Goal: Task Accomplishment & Management: Manage account settings

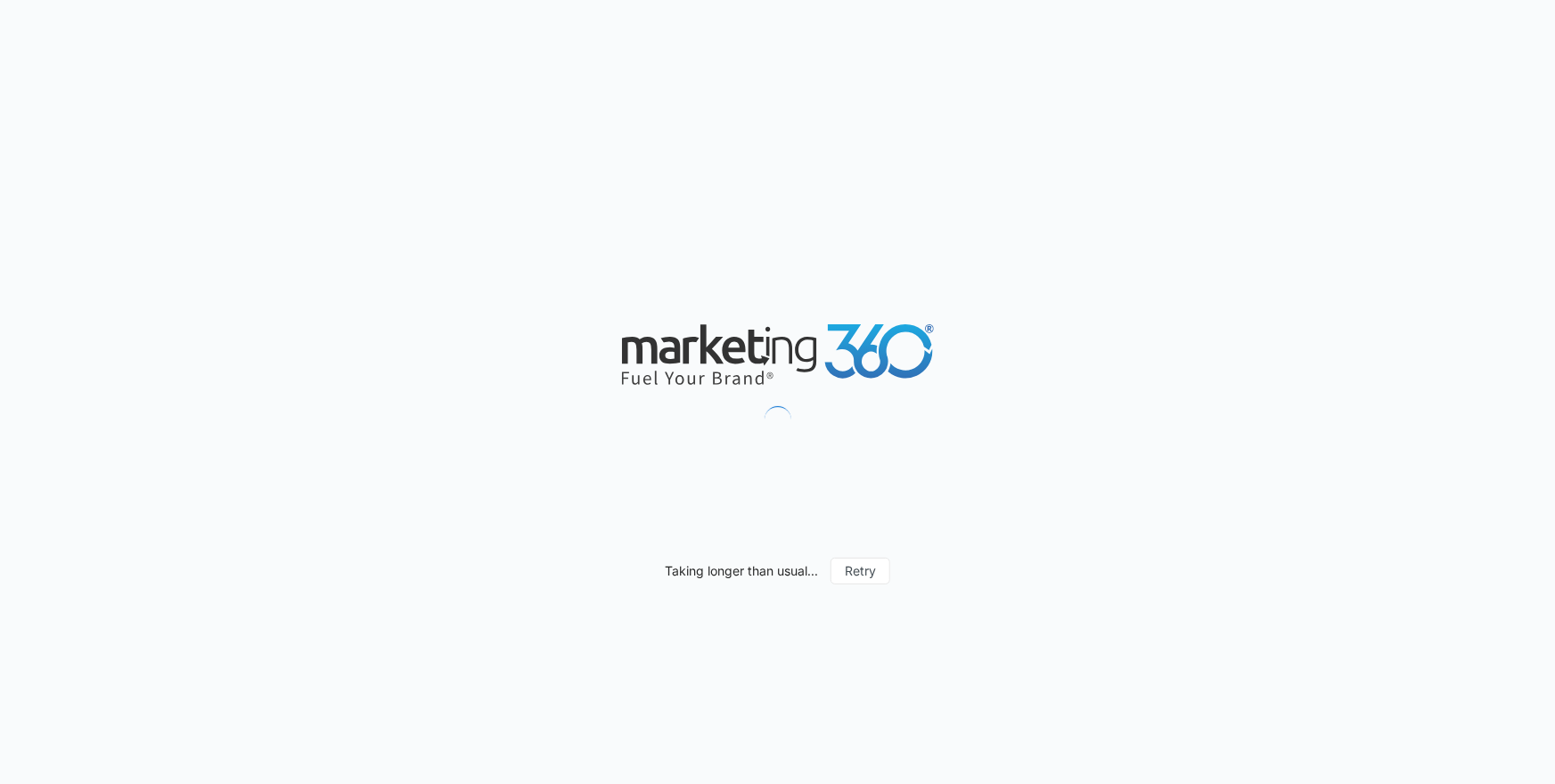
scroll to position [1385, 0]
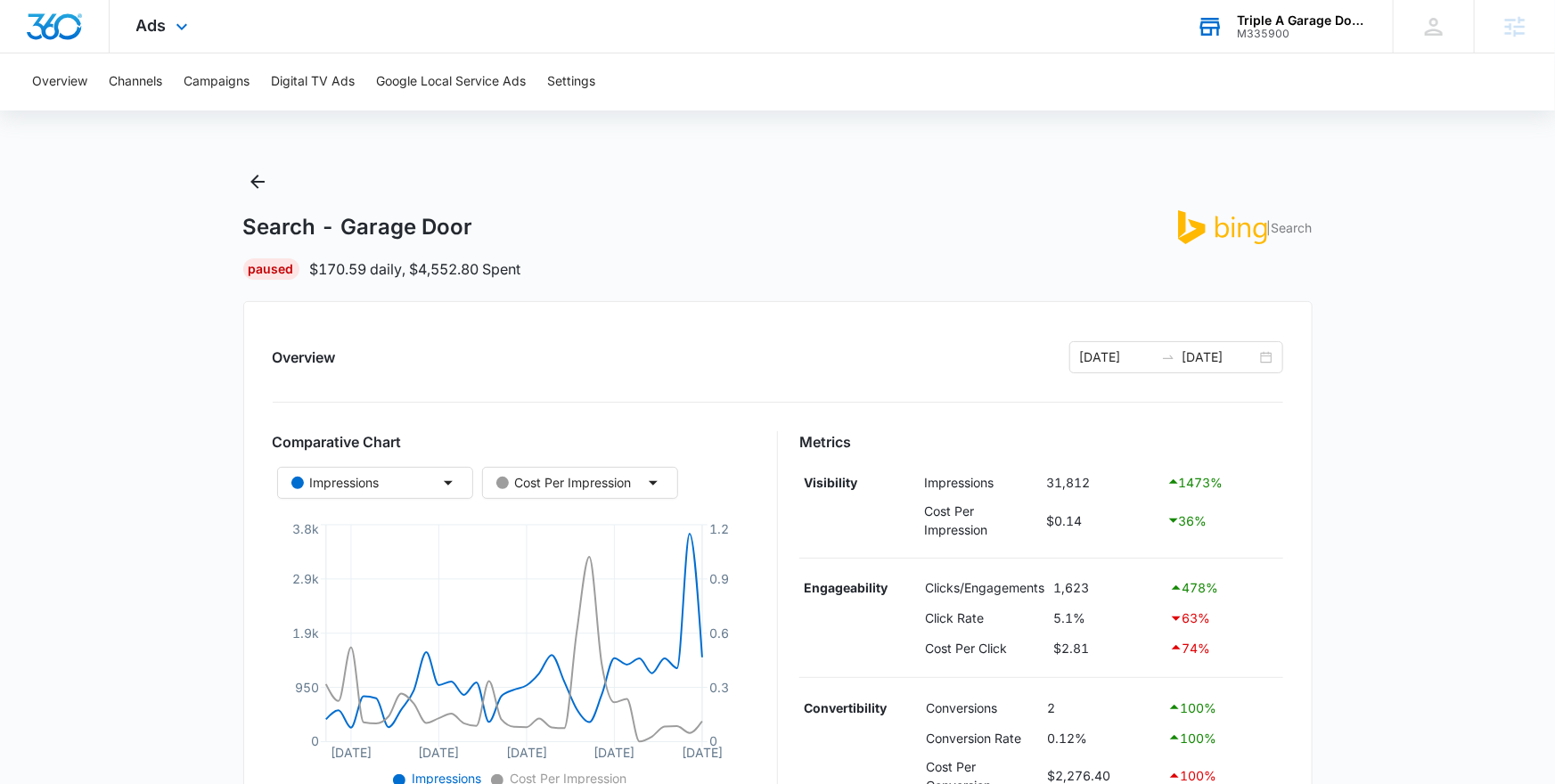
click at [1281, 10] on div "Triple A Garage Doors, Inc M335900 Your Accounts View All" at bounding box center [1281, 26] width 222 height 53
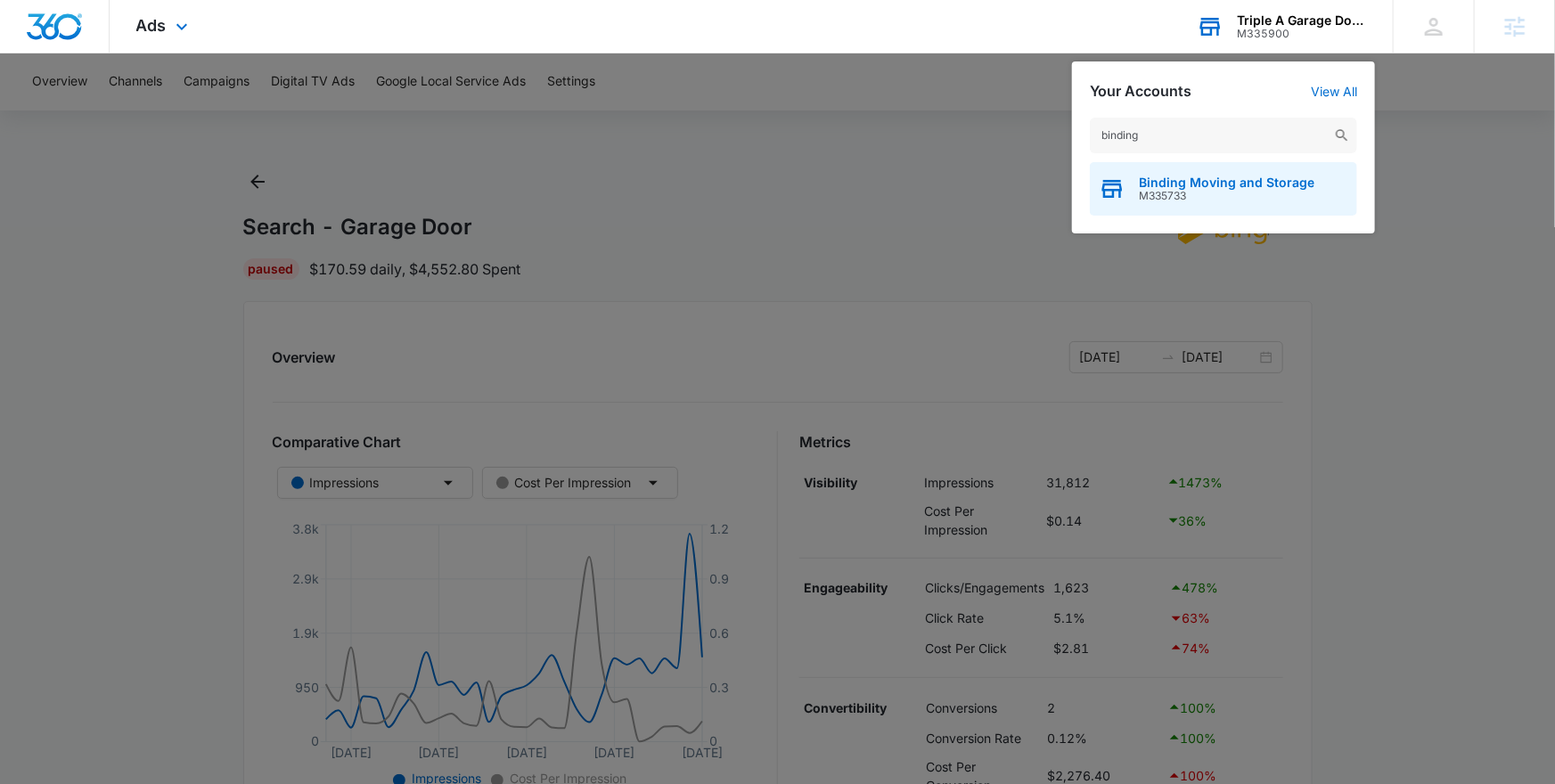
type input "binding"
click at [1226, 195] on span "M335733" at bounding box center [1226, 196] width 175 height 13
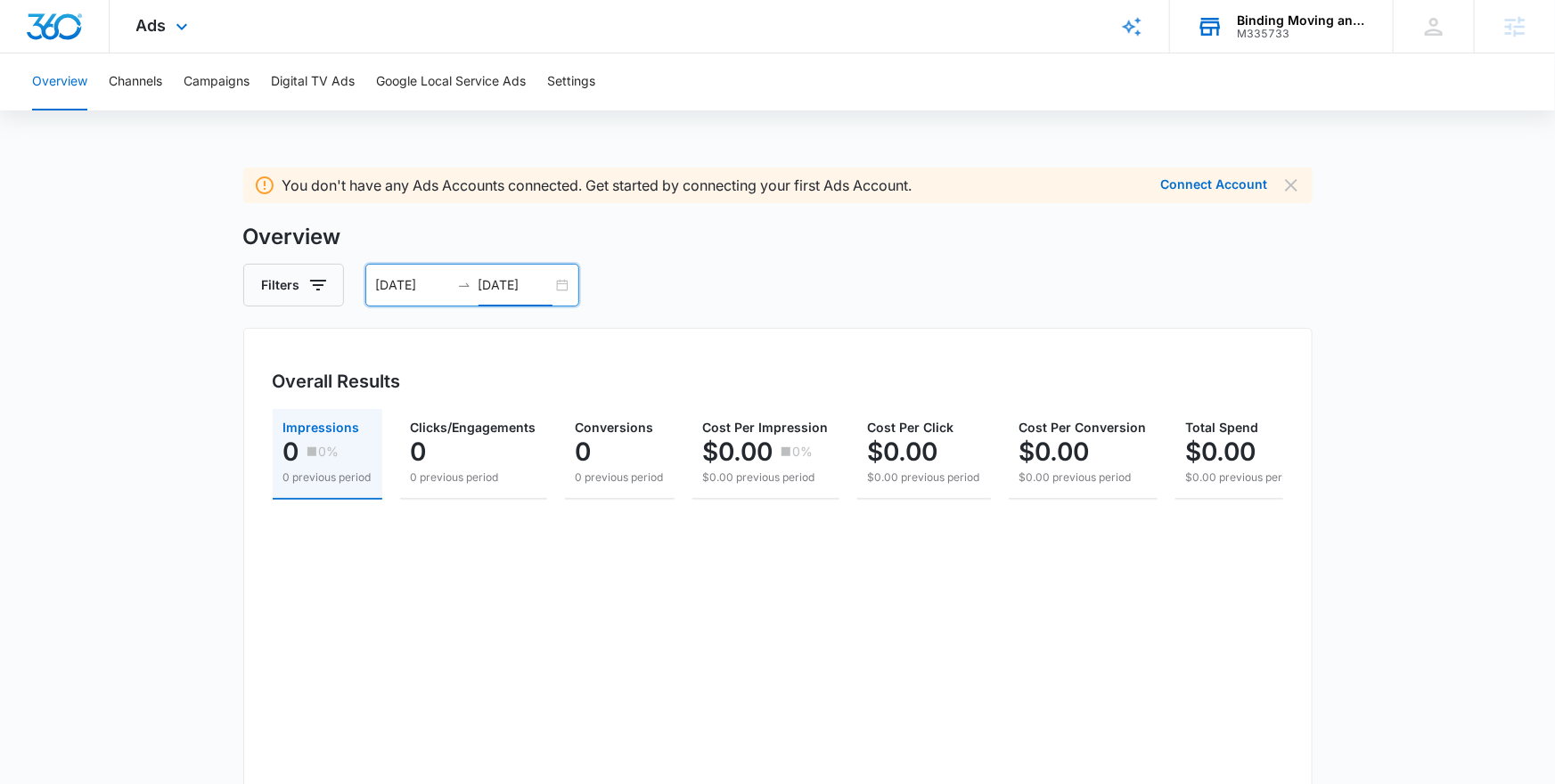
click at [545, 279] on input "[DATE]" at bounding box center [515, 284] width 74 height 19
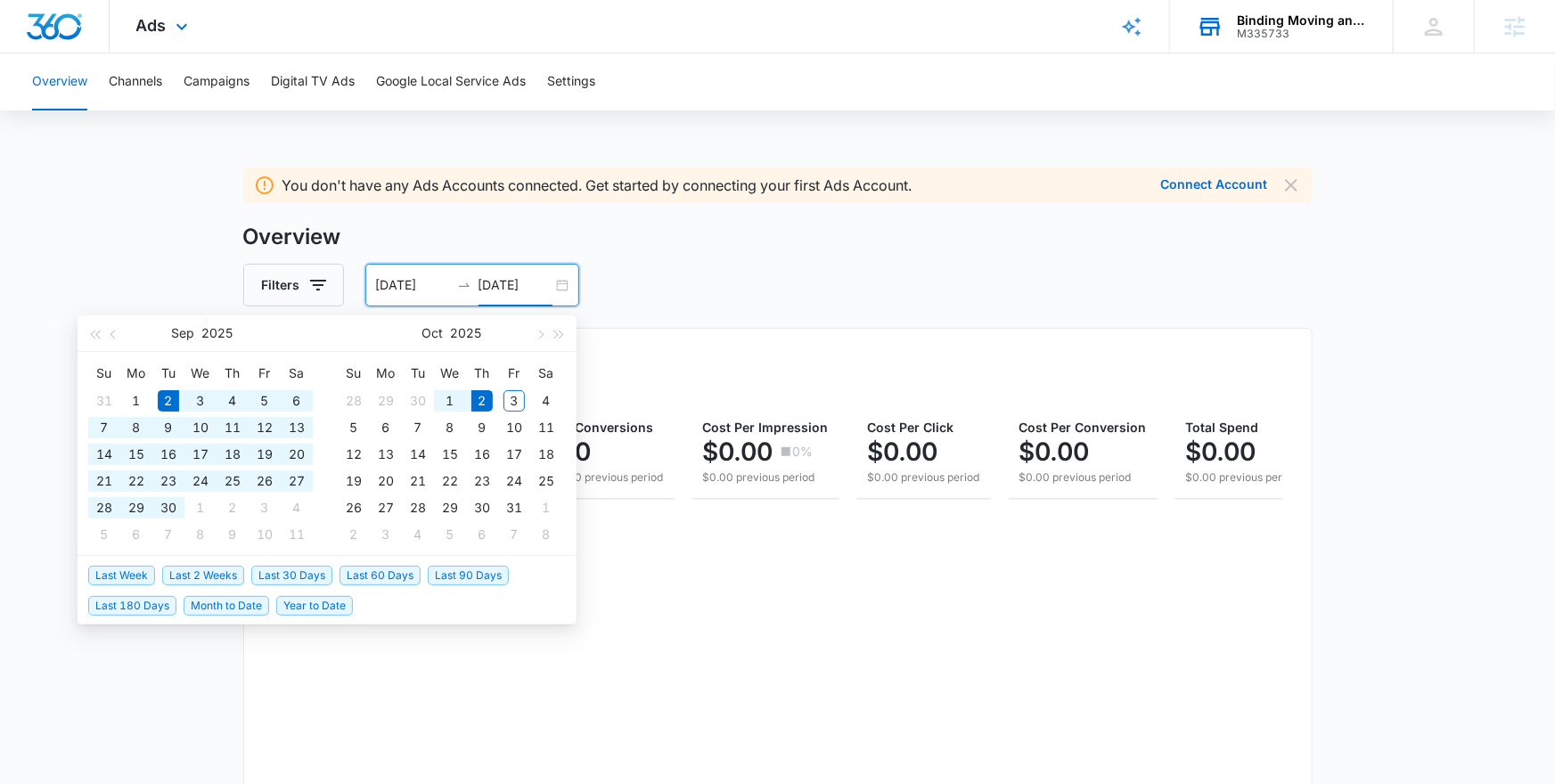
type input "10/02/2025"
click at [306, 573] on span "Last 30 Days" at bounding box center [292, 575] width 81 height 19
type input "09/03/2025"
type input "10/03/2025"
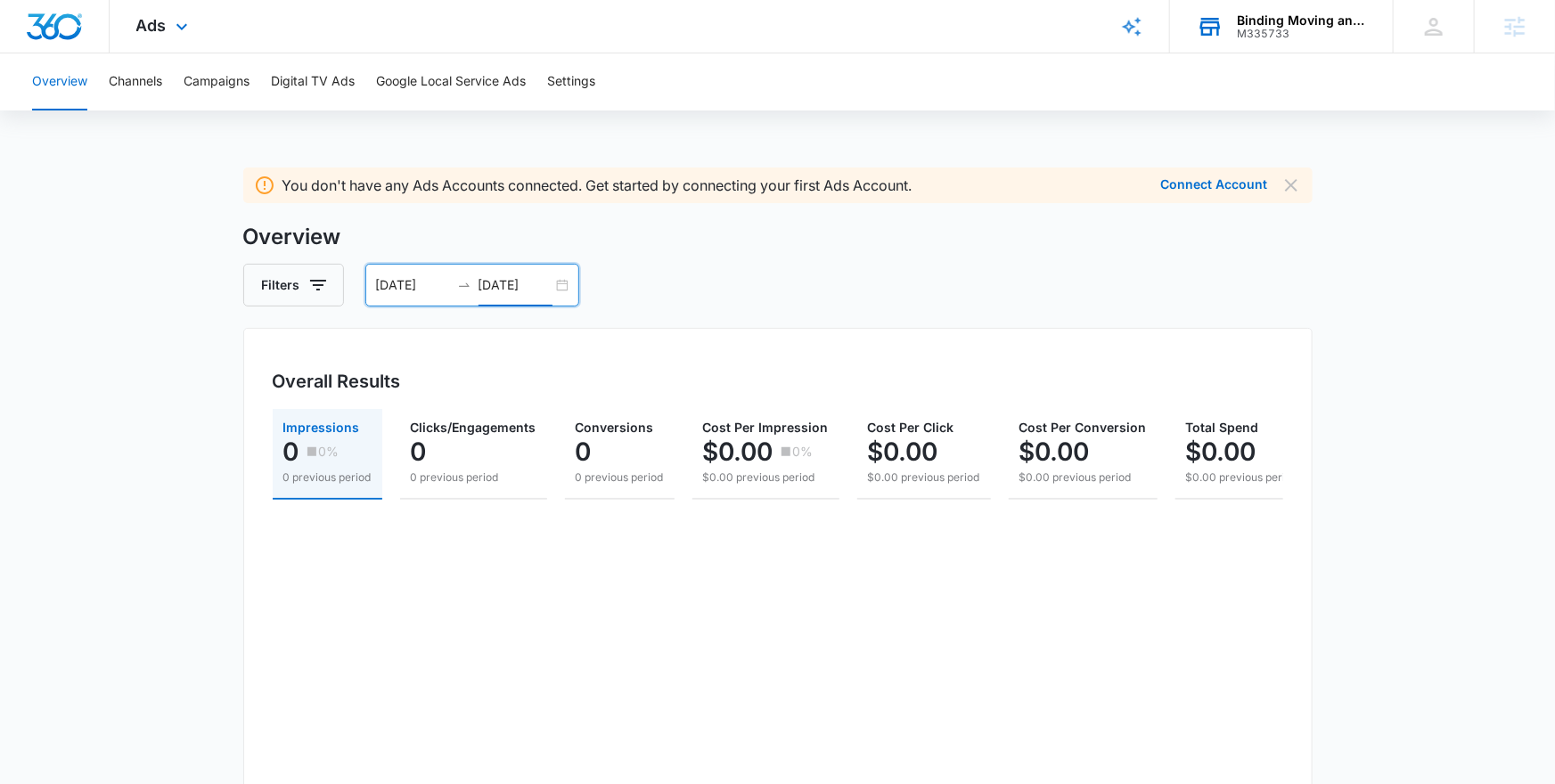
click at [174, 13] on div "Ads Apps Reputation Forms CRM Email Social Payments POS Content Ads Intelligenc…" at bounding box center [164, 26] width 110 height 53
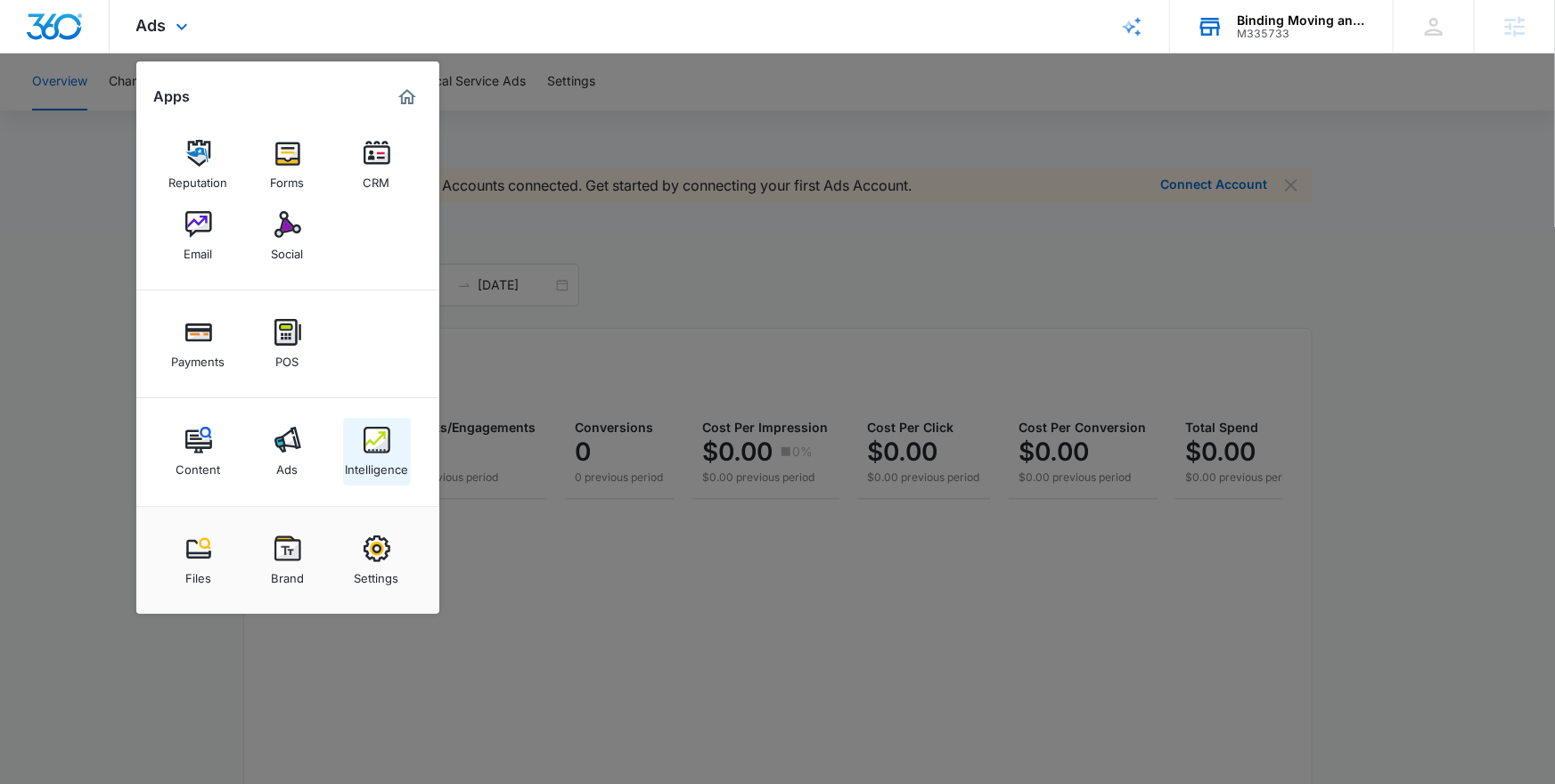
click at [365, 458] on div "Intelligence" at bounding box center [377, 464] width 64 height 23
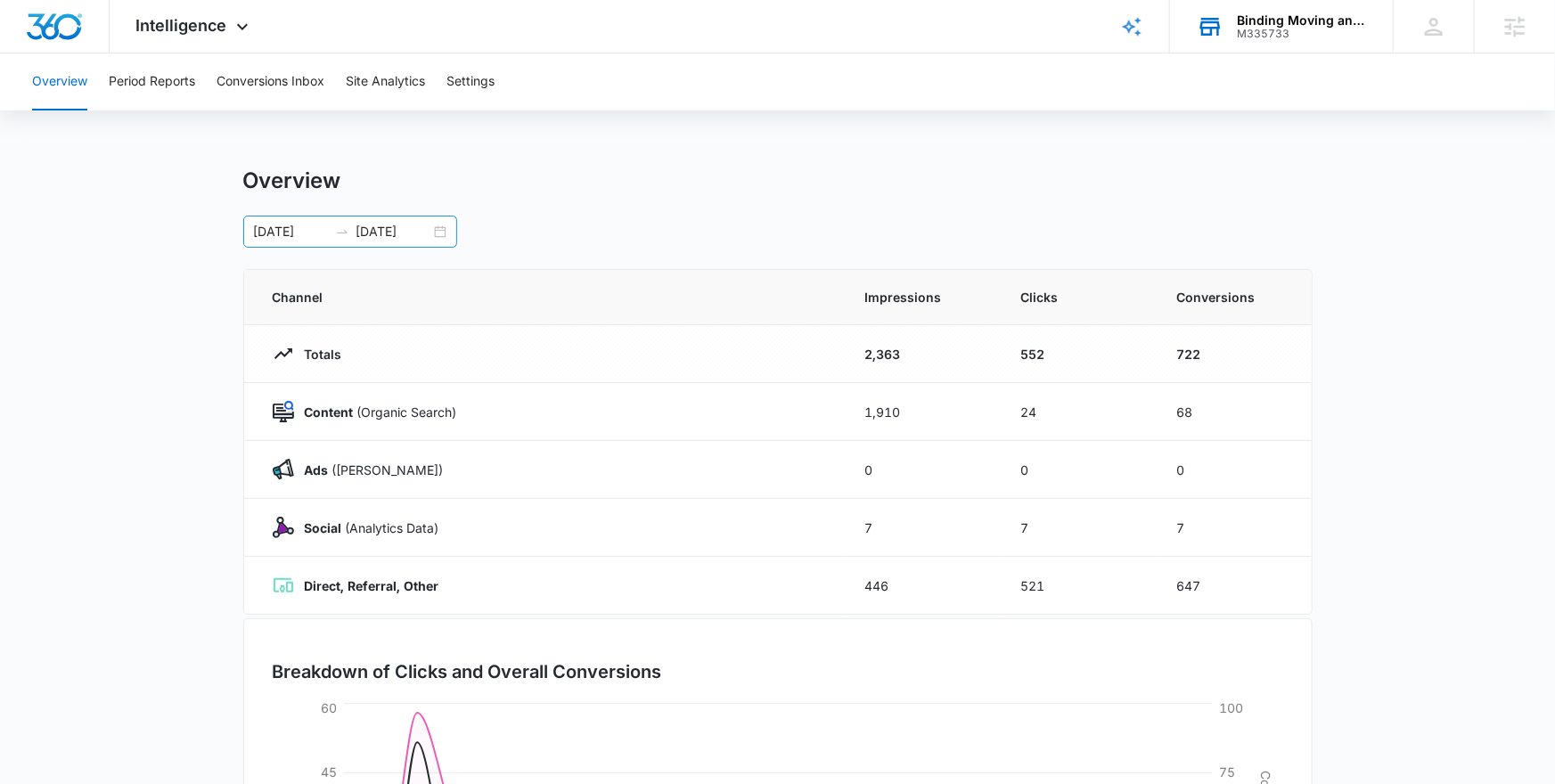
click at [446, 232] on div "09/03/2025 10/03/2025" at bounding box center [351, 232] width 214 height 32
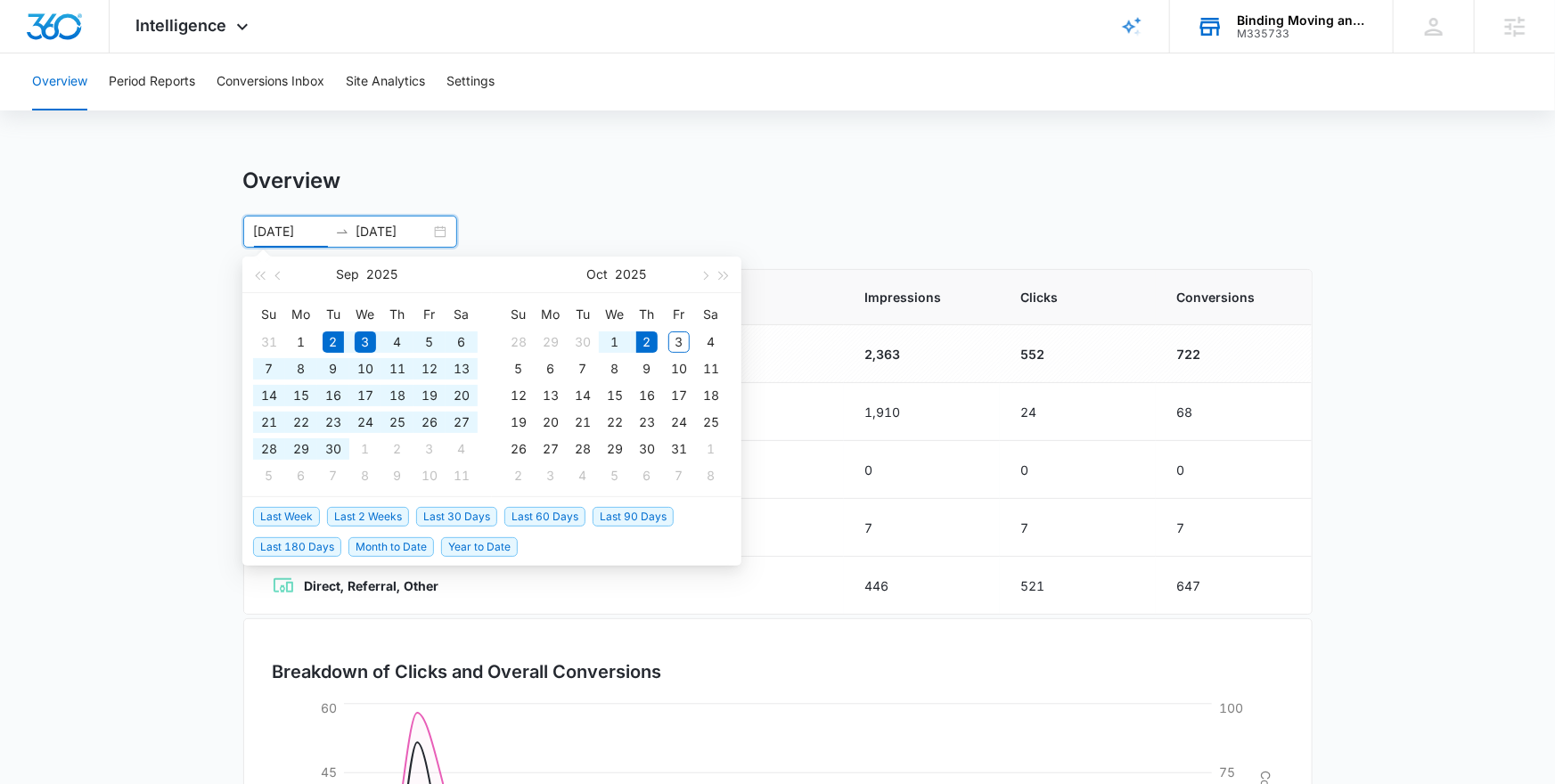
click at [442, 524] on span "Last 30 Days" at bounding box center [457, 516] width 81 height 19
type input "09/02/2025"
type input "10/02/2025"
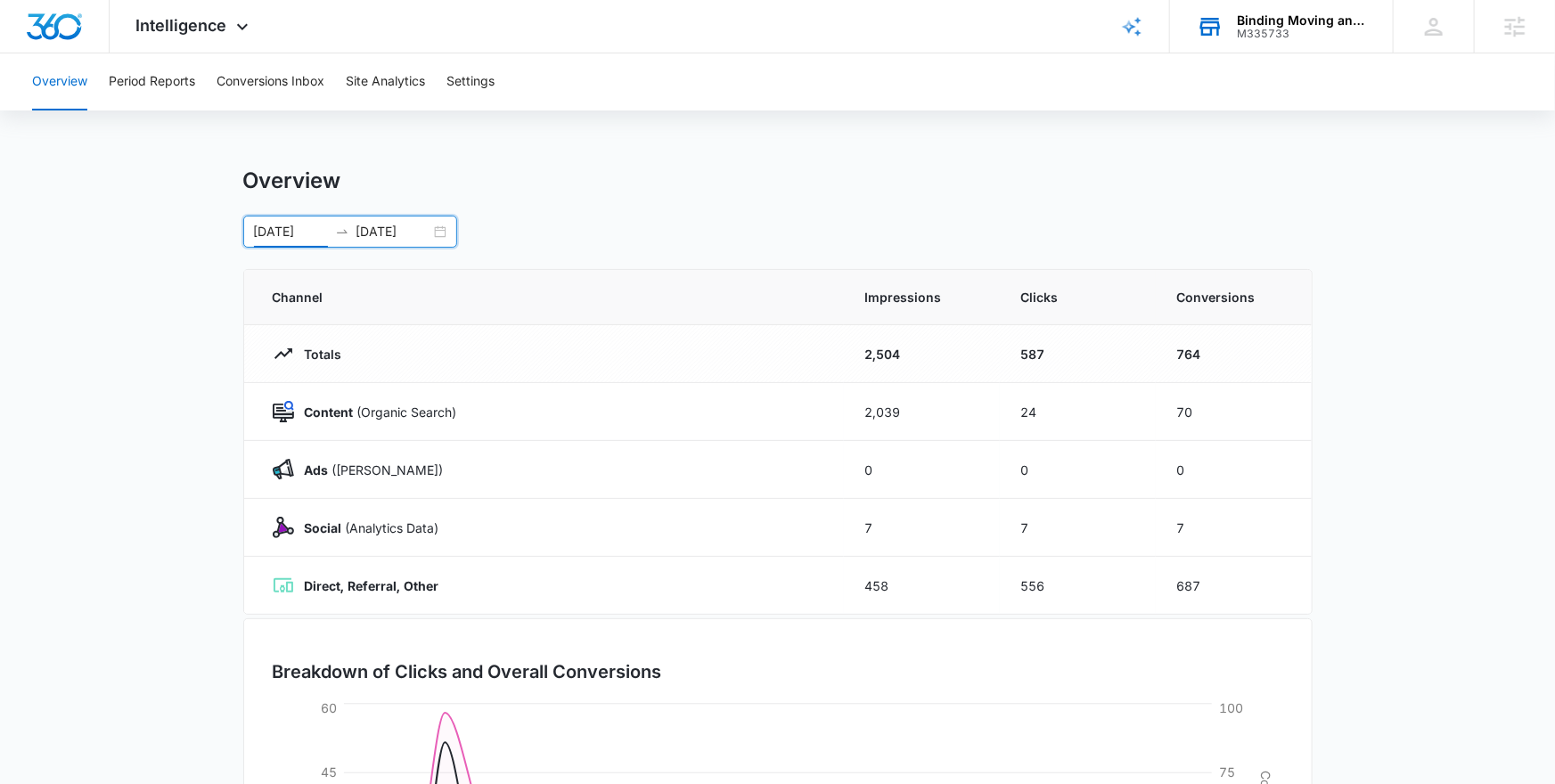
click at [1239, 36] on div "M335733" at bounding box center [1301, 34] width 130 height 13
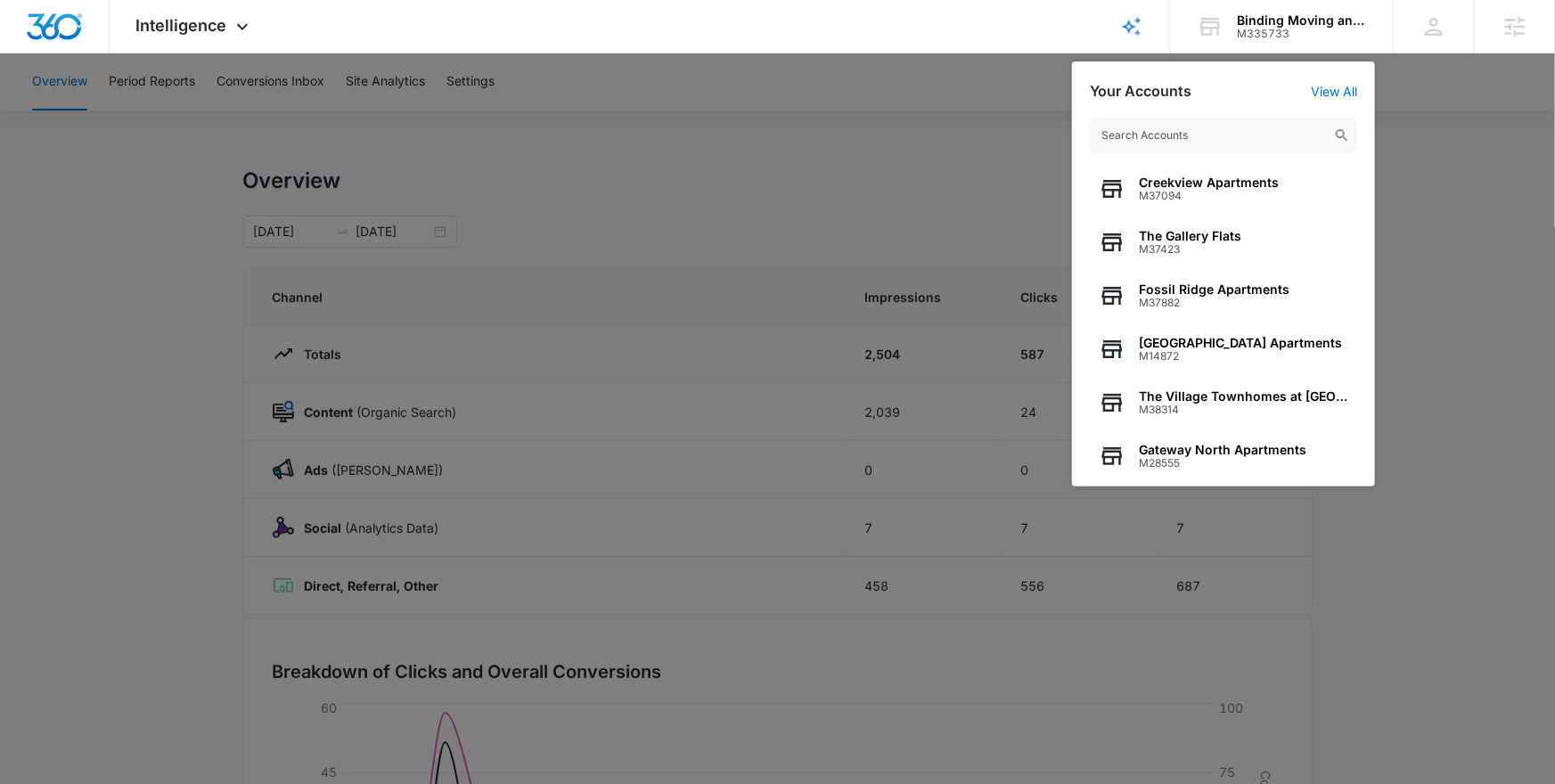
click at [1148, 131] on input "text" at bounding box center [1224, 135] width 268 height 36
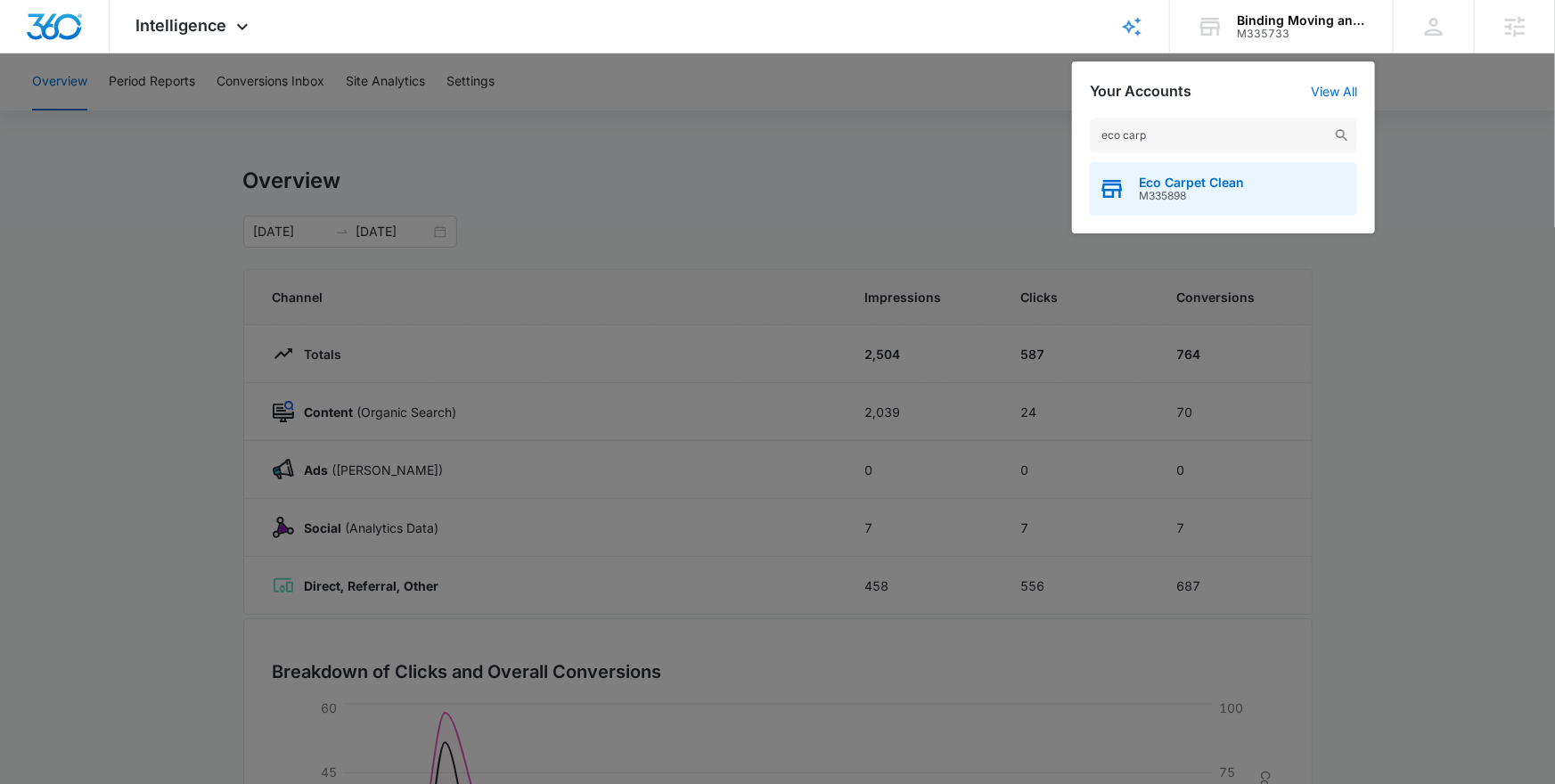
type input "eco carp"
click at [1166, 190] on span "M335898" at bounding box center [1191, 196] width 105 height 13
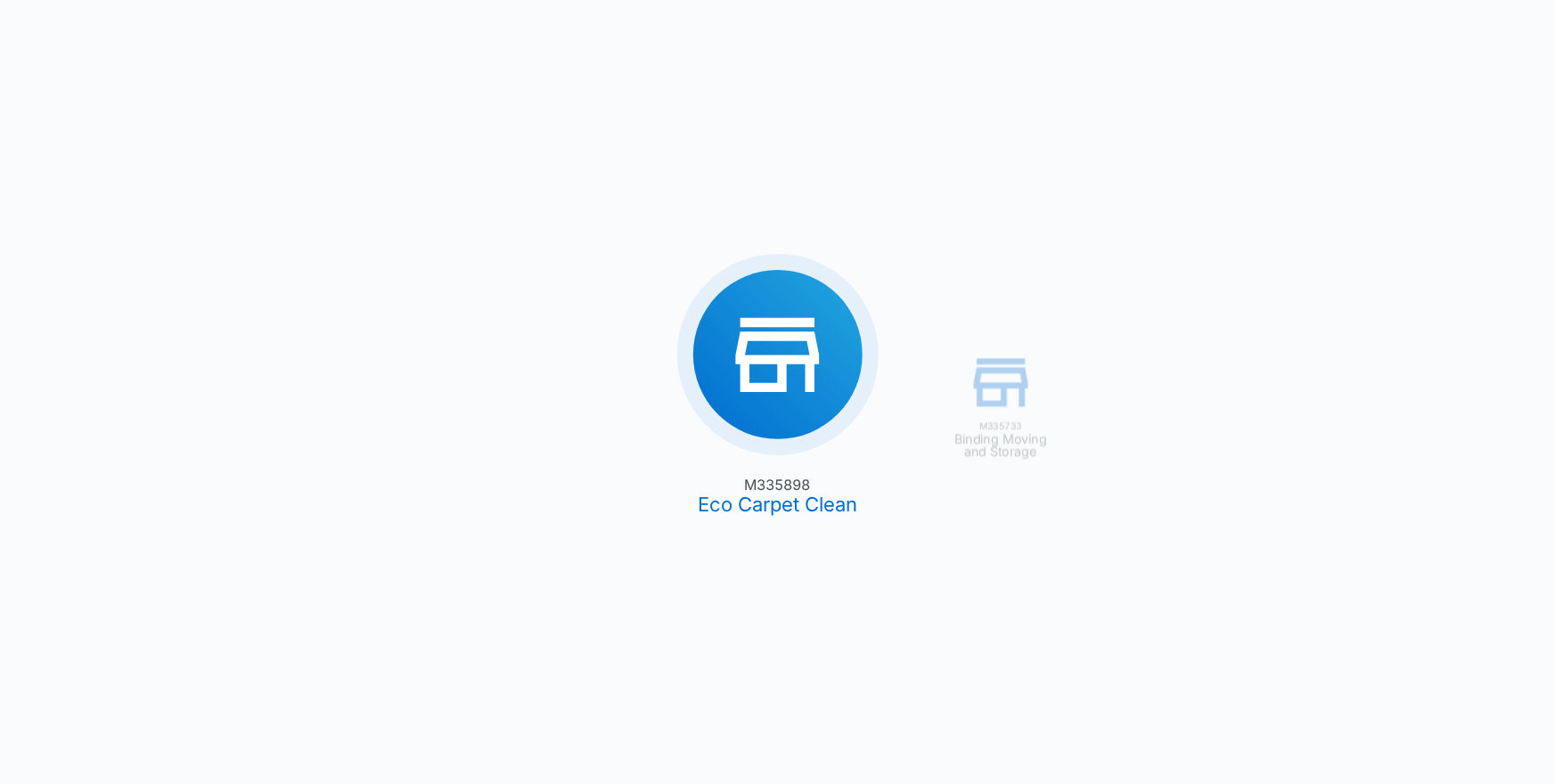
type input "09/02/2025"
type input "10/02/2025"
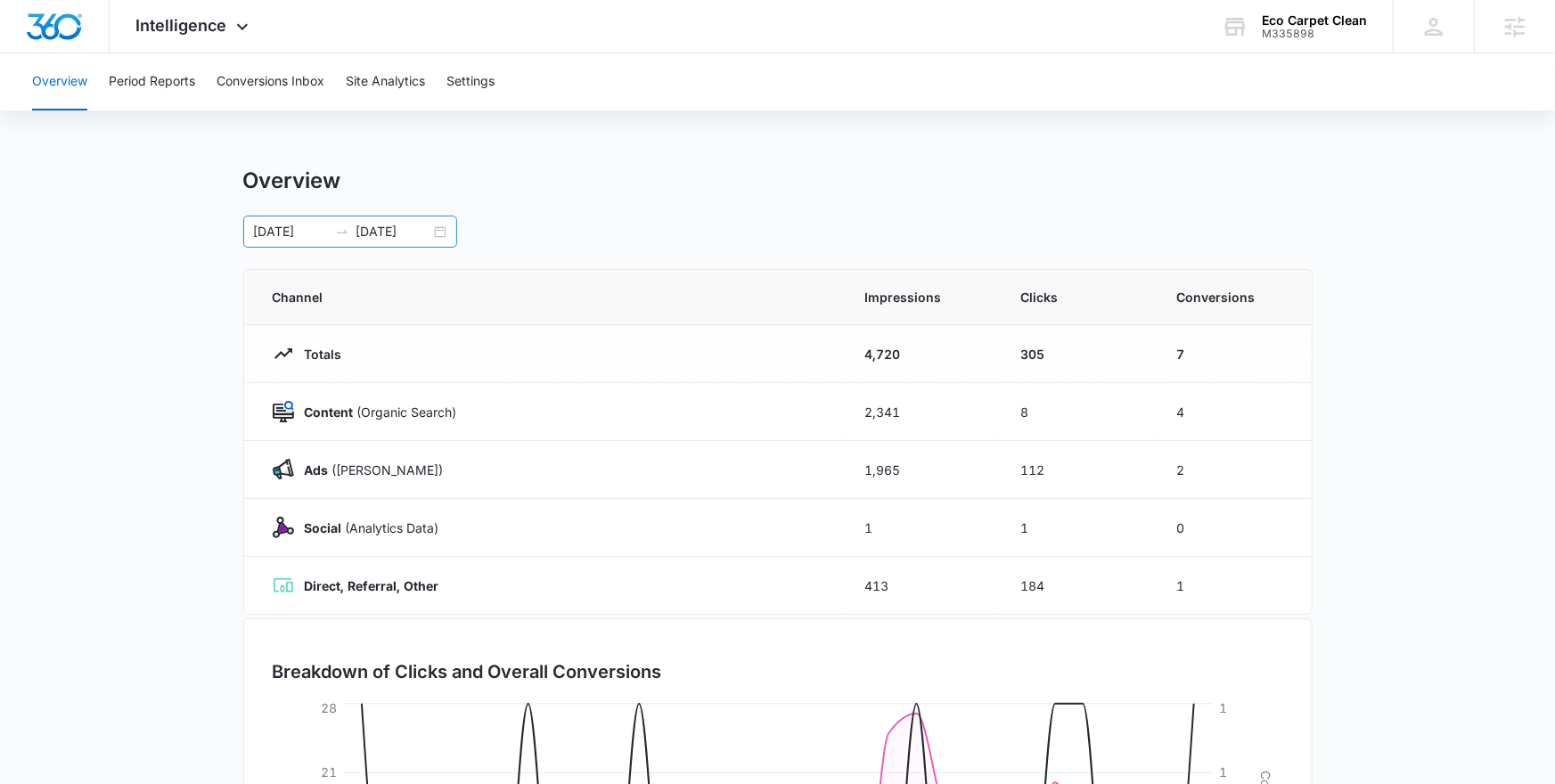
click at [440, 224] on div "09/02/2025 10/02/2025" at bounding box center [351, 232] width 214 height 32
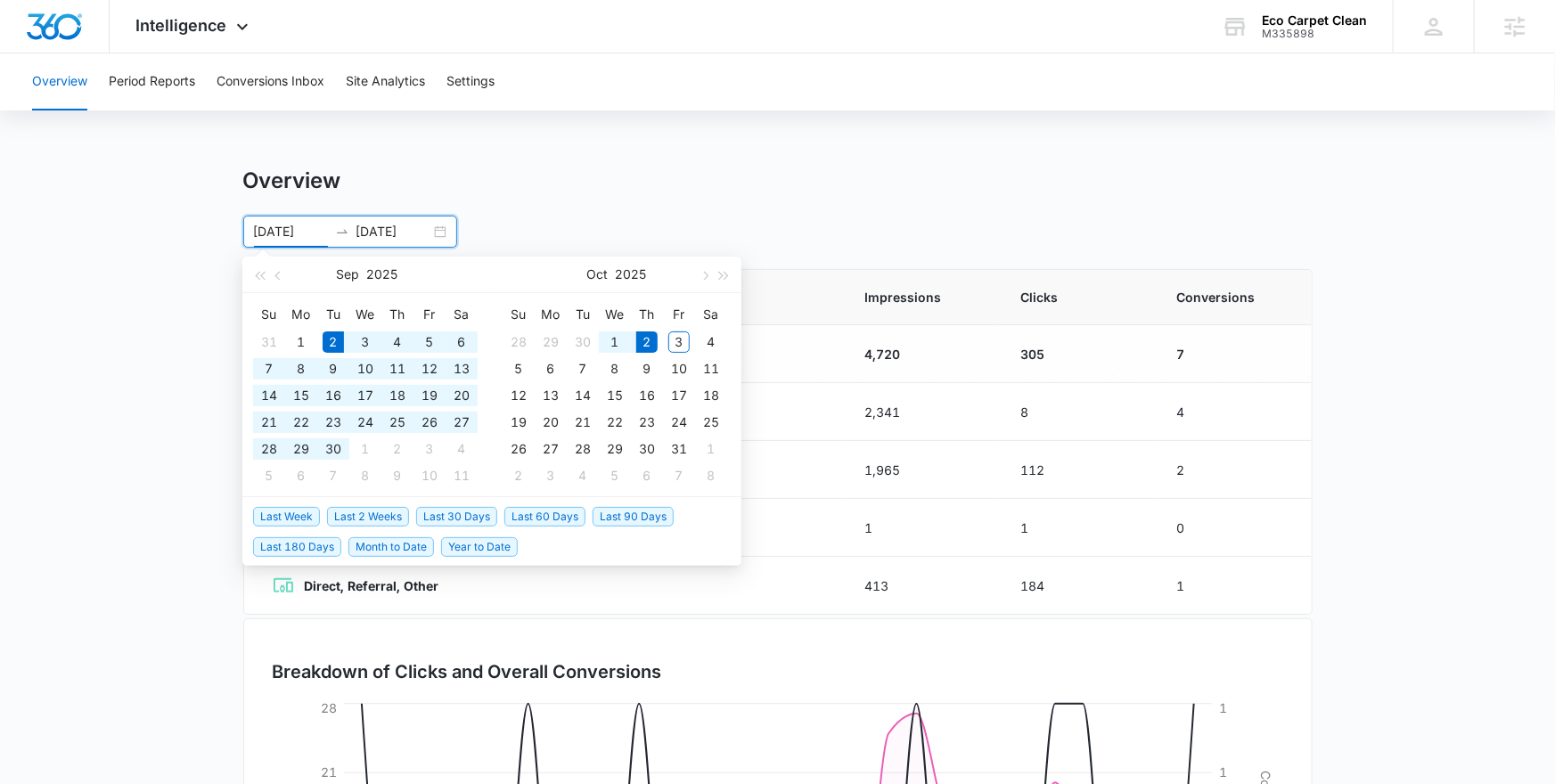
type input "09/02/2025"
click at [446, 513] on span "Last 30 Days" at bounding box center [457, 516] width 81 height 19
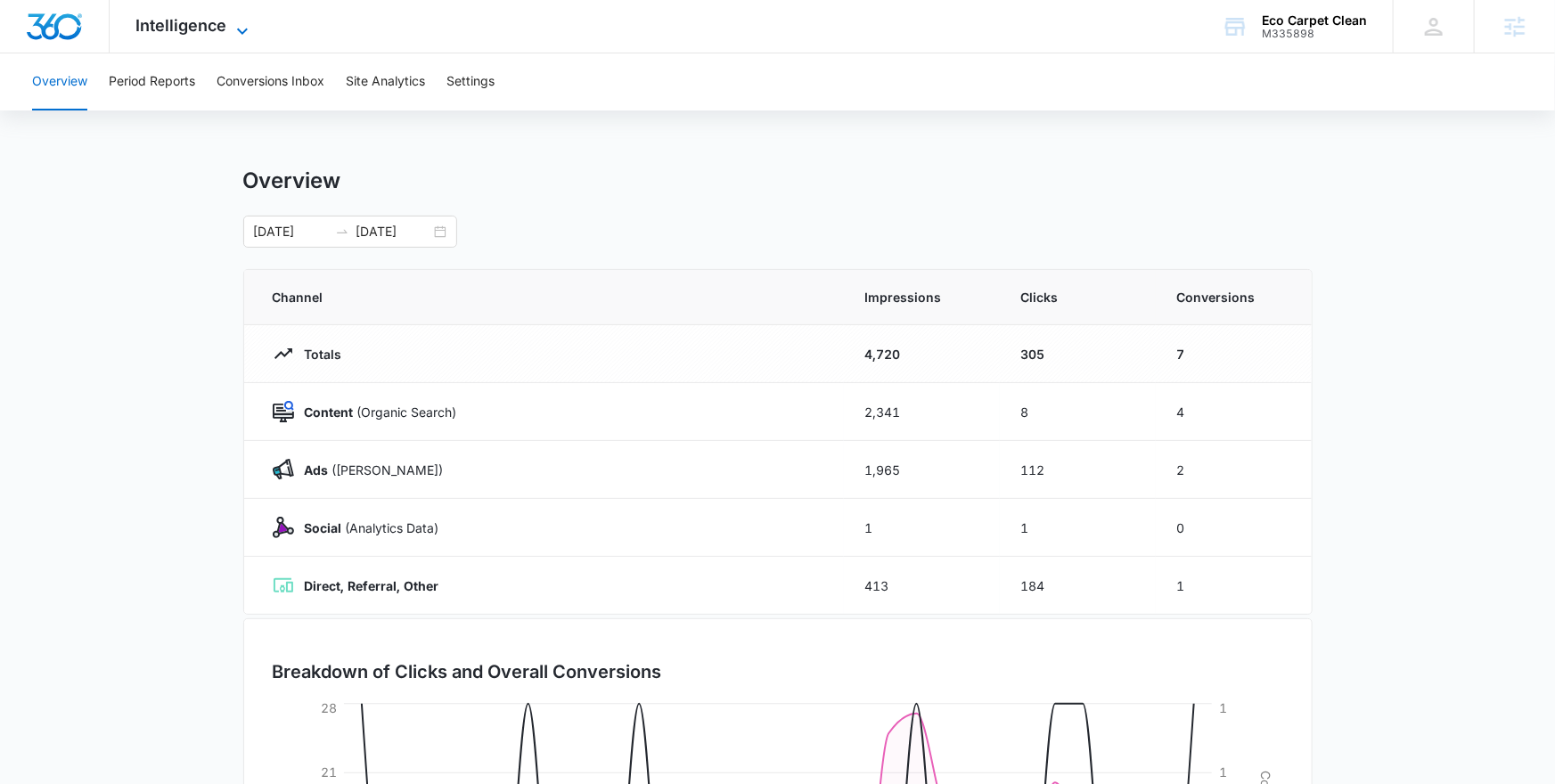
click at [211, 31] on span "Intelligence" at bounding box center [182, 25] width 90 height 18
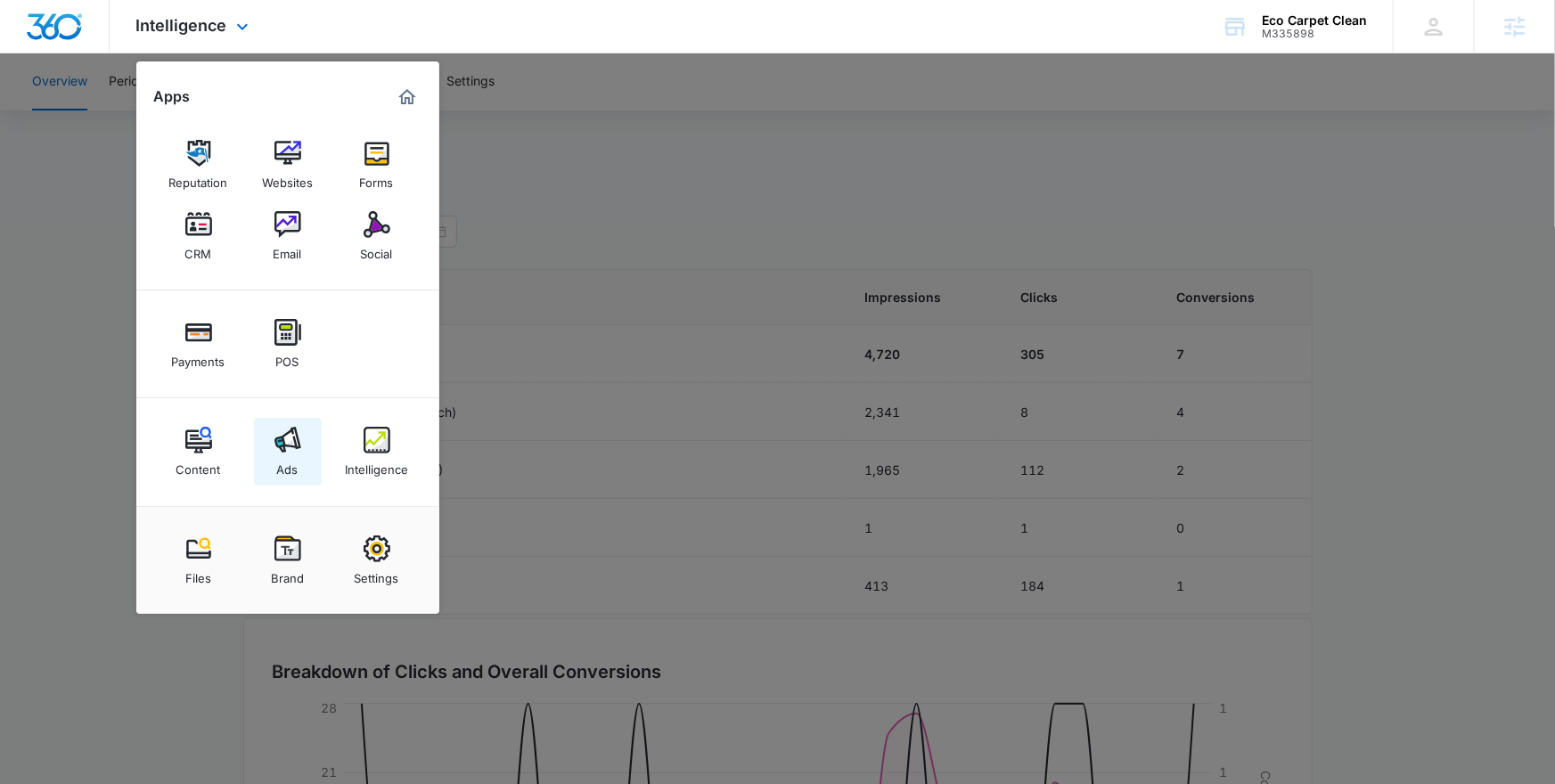
click at [274, 441] on img at bounding box center [287, 439] width 27 height 27
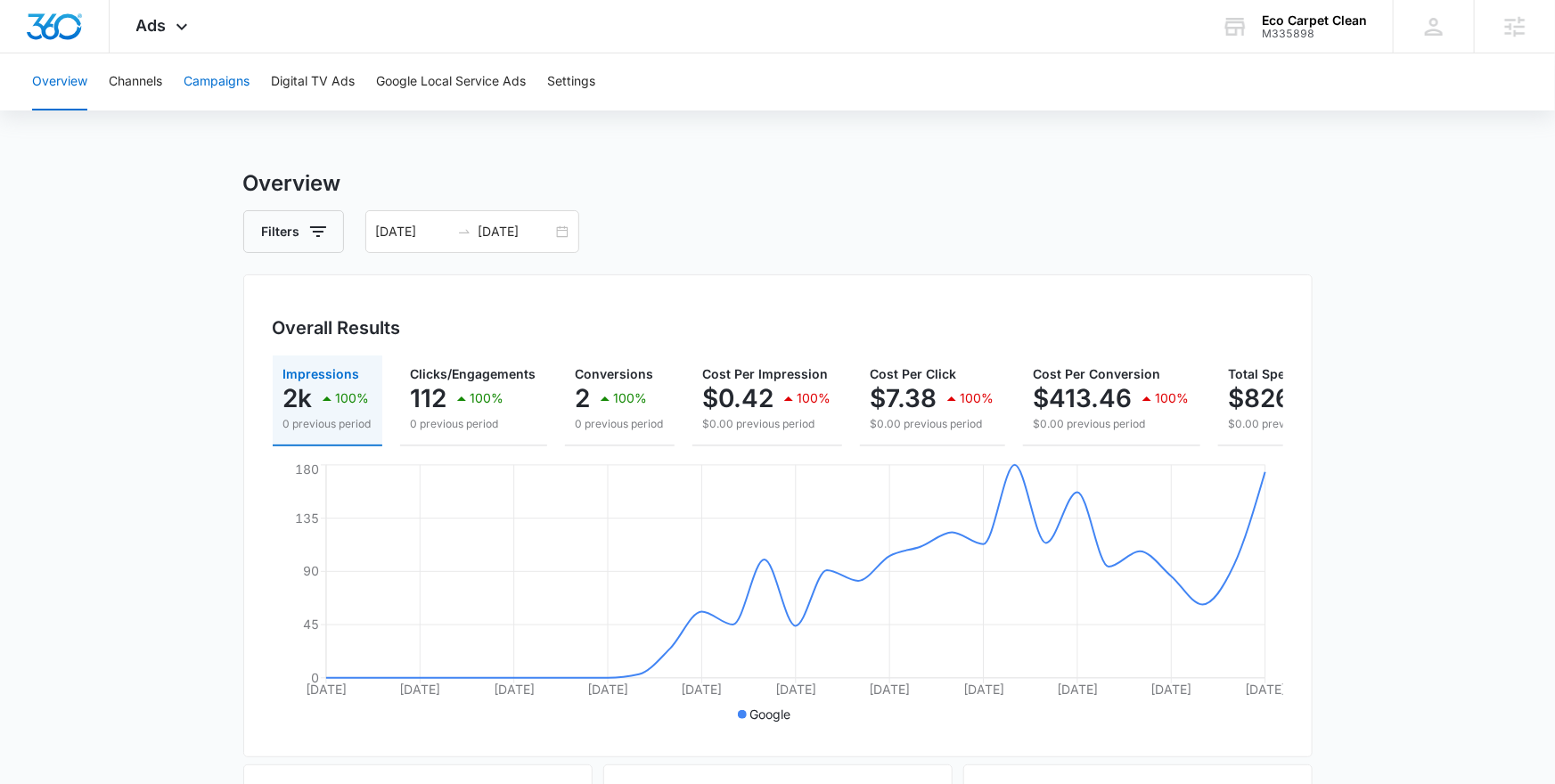
click at [199, 83] on button "Campaigns" at bounding box center [216, 82] width 66 height 57
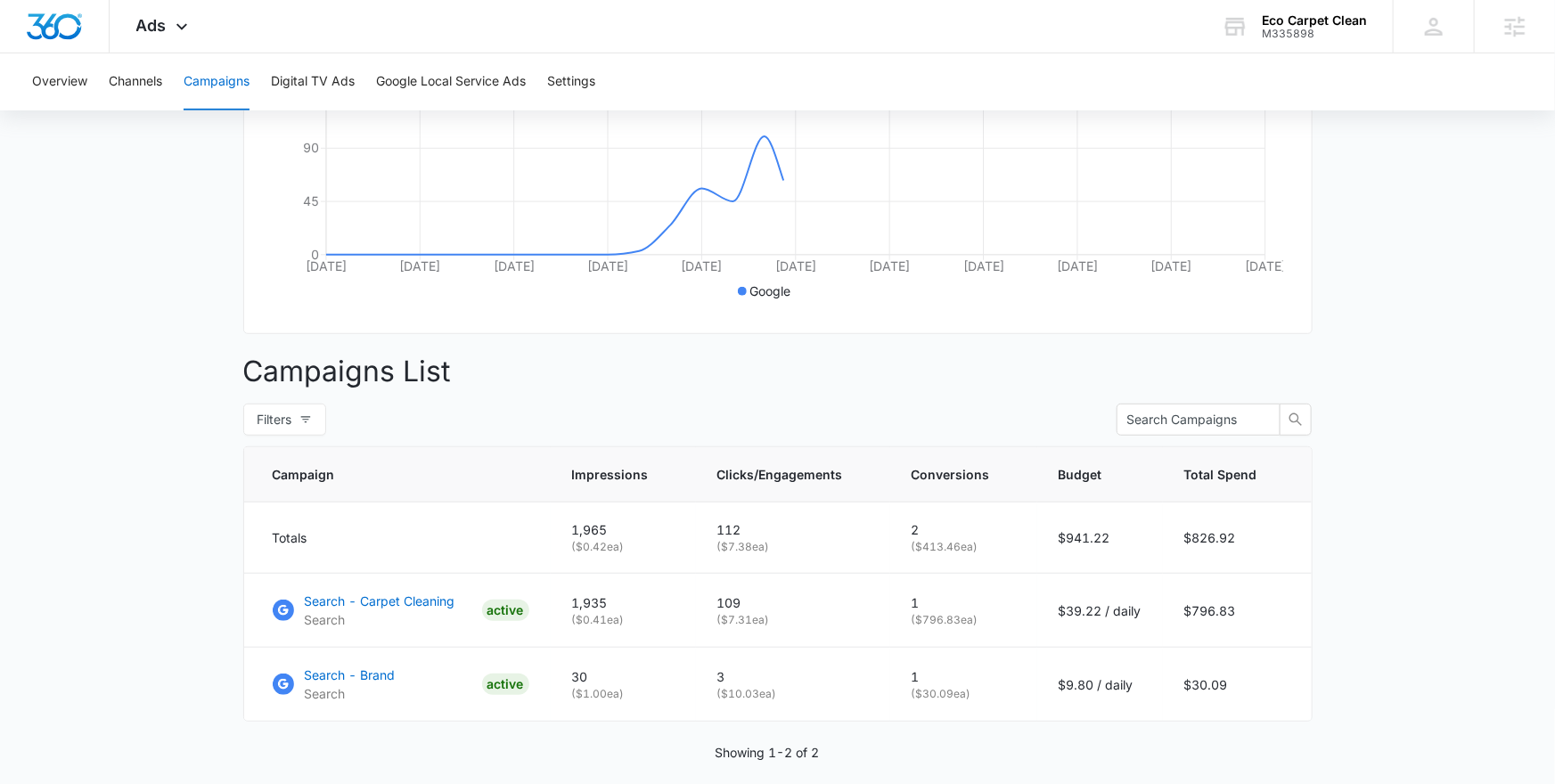
scroll to position [485, 0]
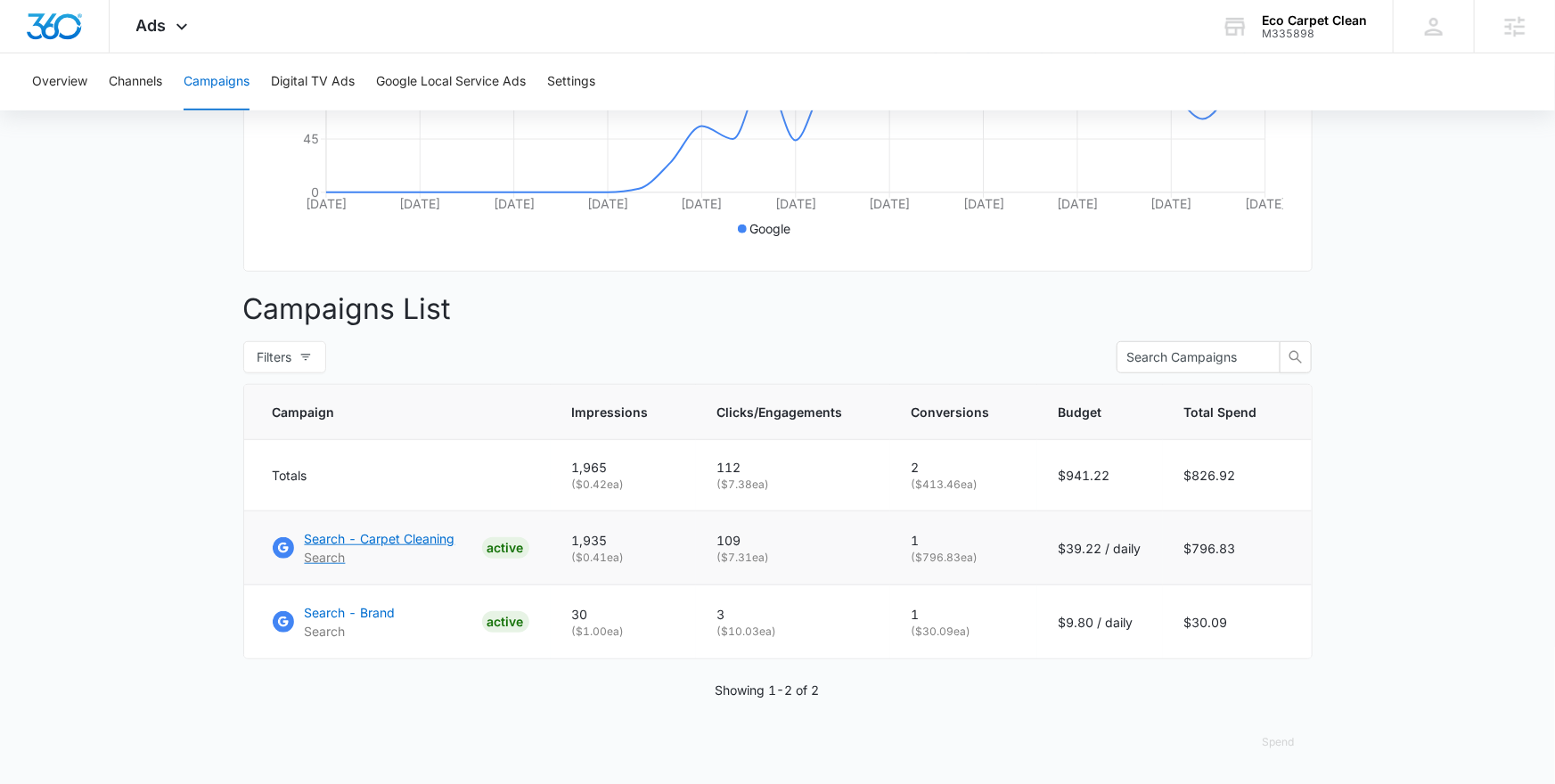
click at [410, 534] on p "Search - Carpet Cleaning" at bounding box center [379, 538] width 150 height 18
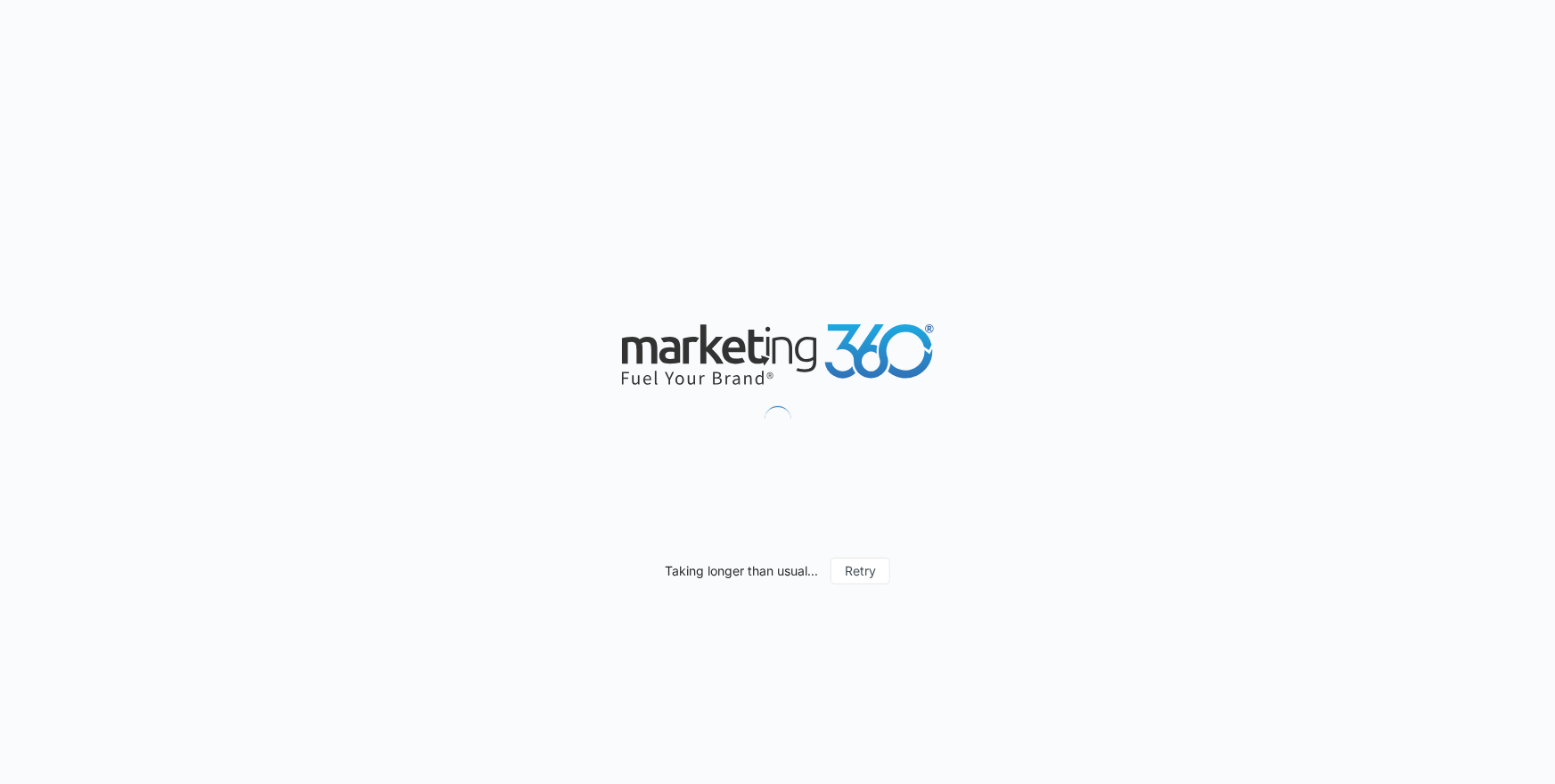
scroll to position [1385, 0]
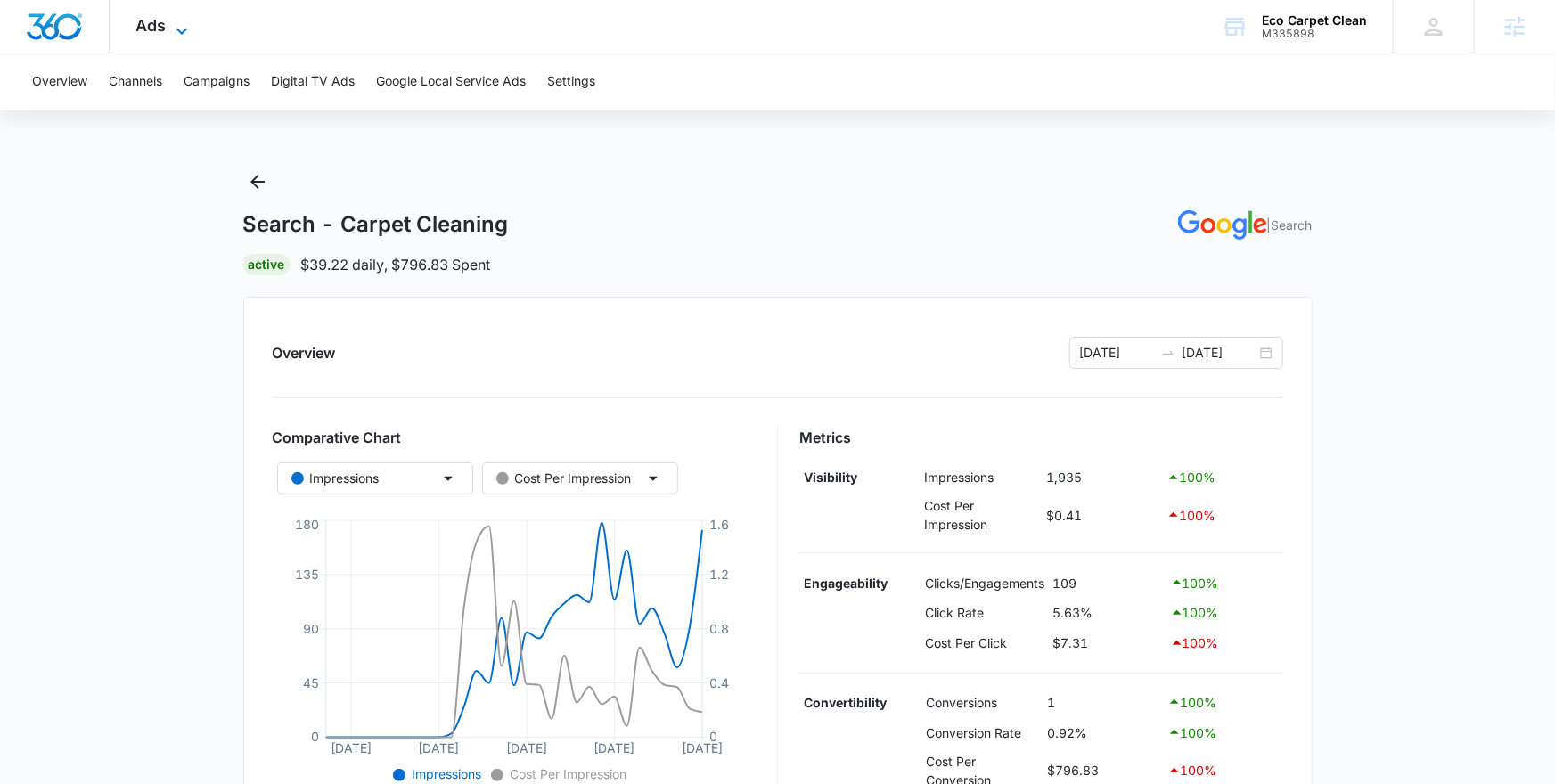
click at [180, 26] on icon at bounding box center [181, 30] width 21 height 21
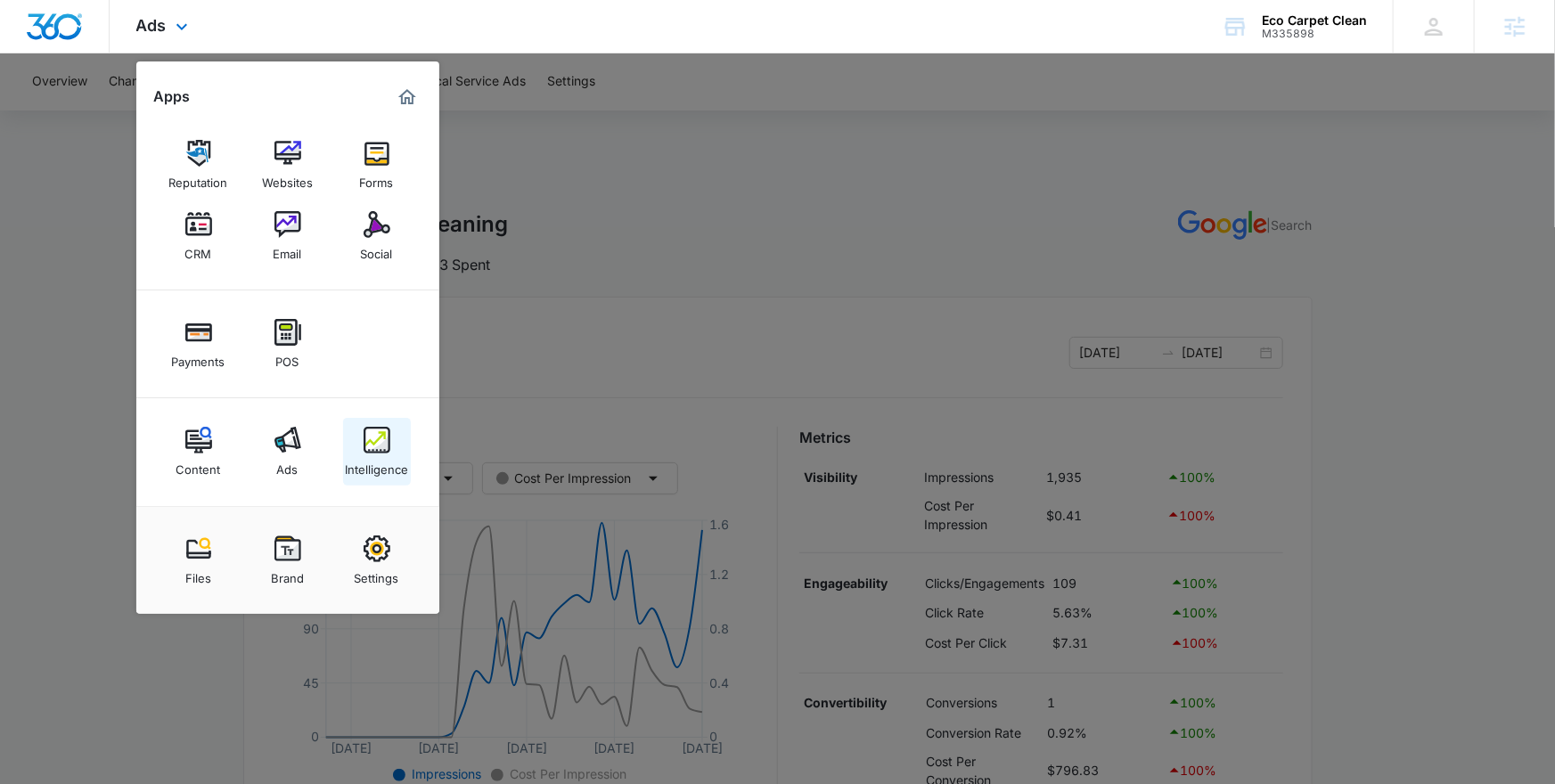
click at [371, 451] on img at bounding box center [377, 439] width 27 height 27
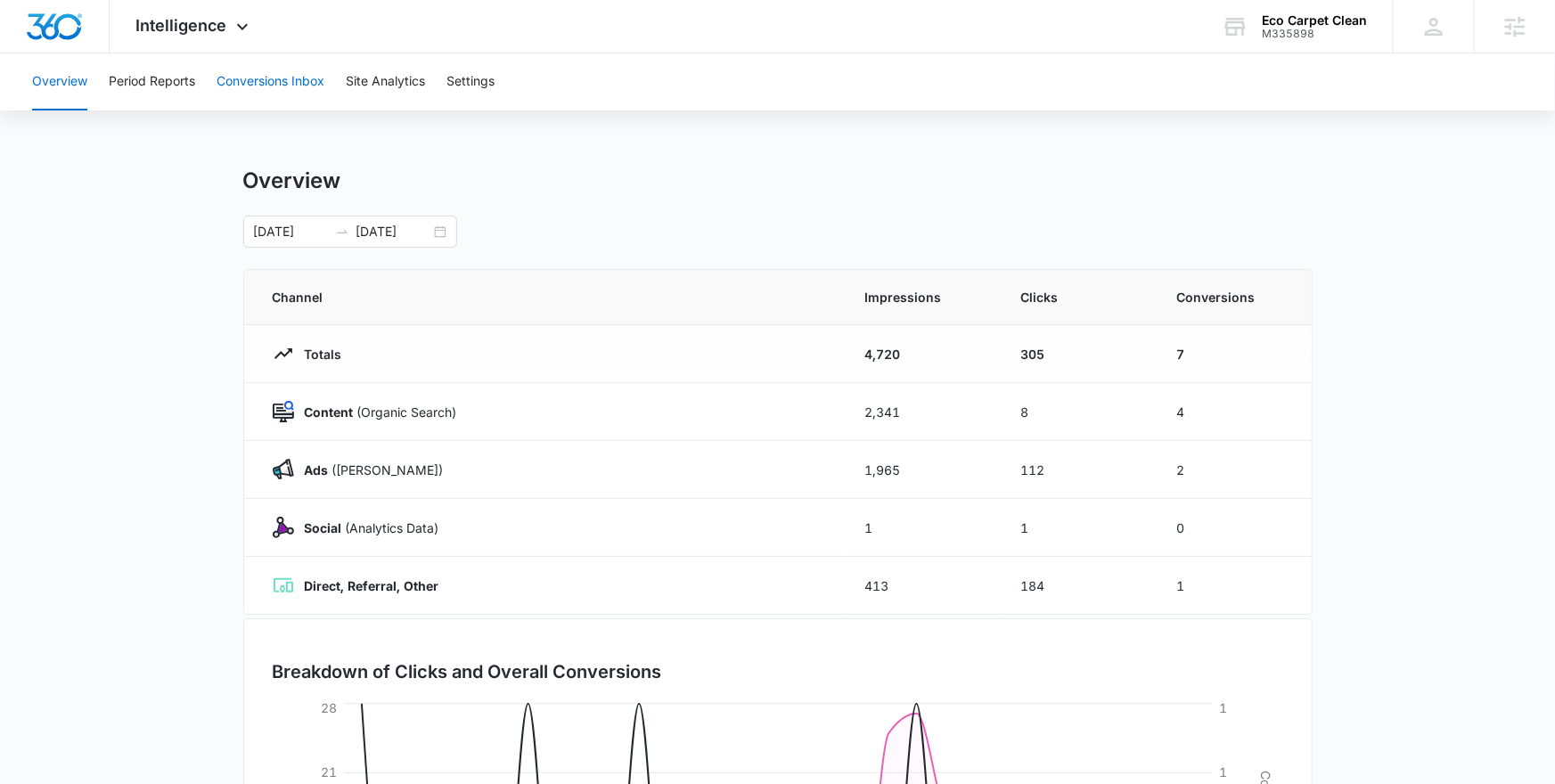
click at [296, 83] on button "Conversions Inbox" at bounding box center [270, 82] width 108 height 57
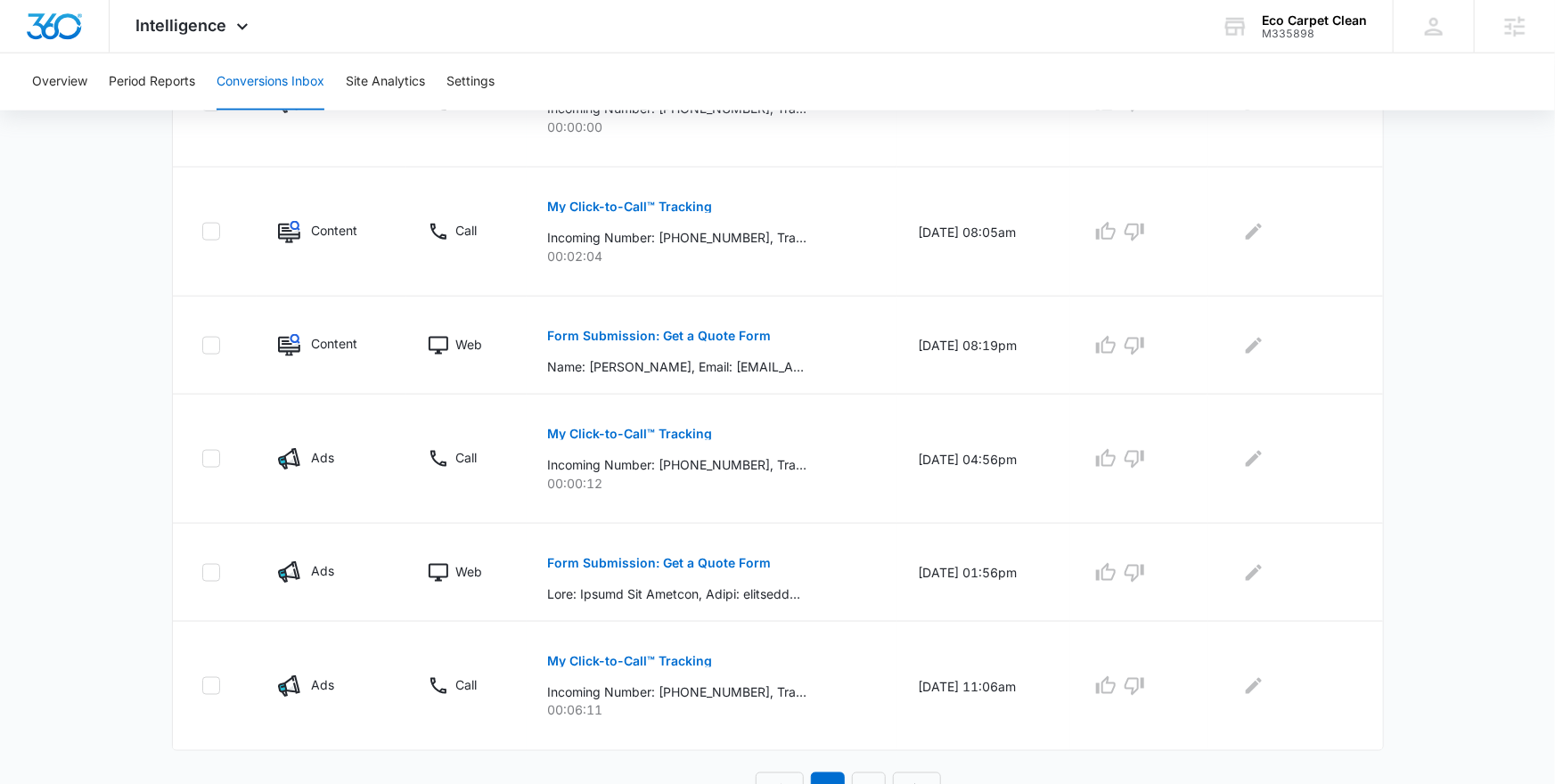
scroll to position [1028, 0]
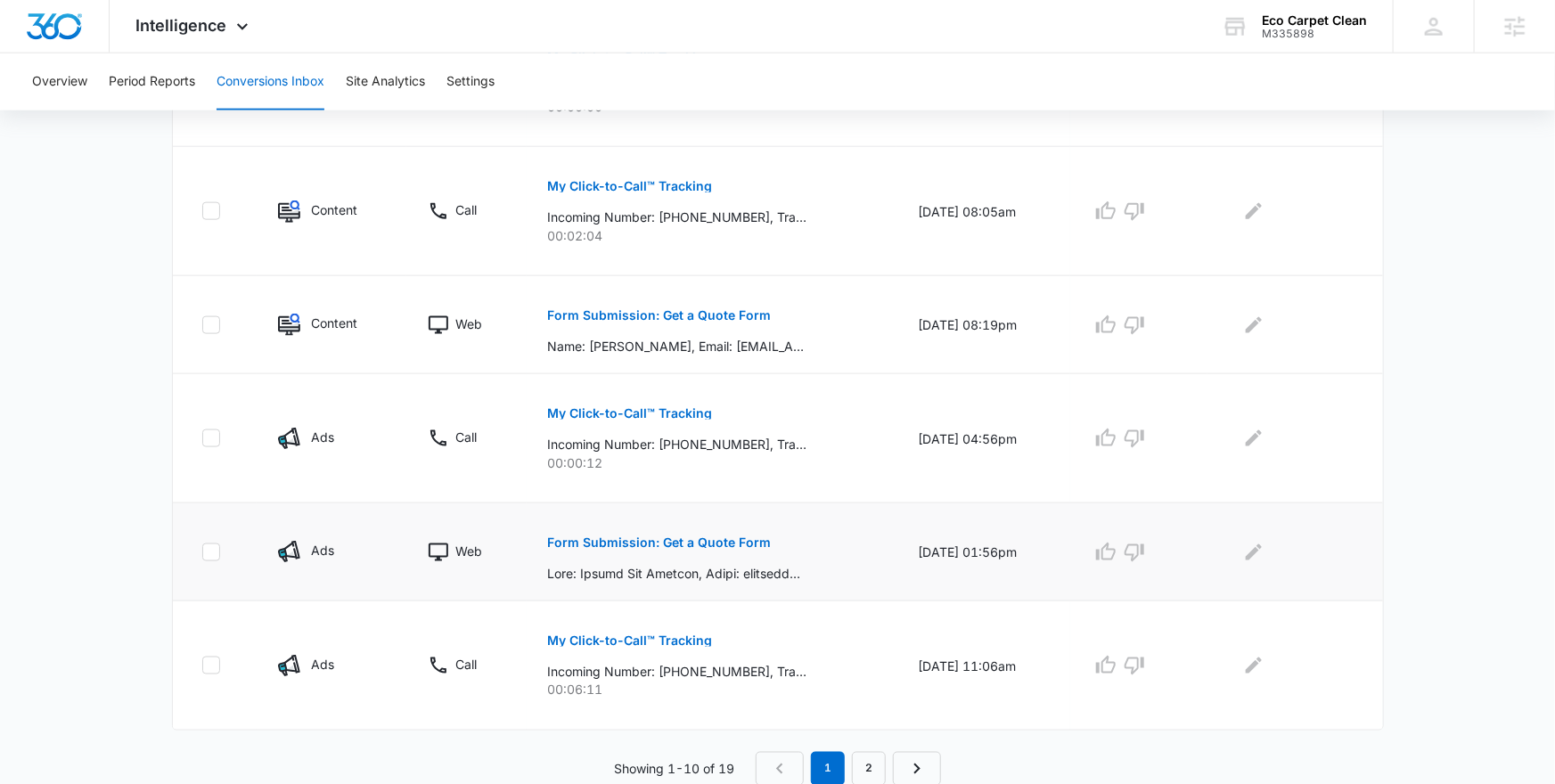
click at [553, 532] on button "Form Submission: Get a Quote Form" at bounding box center [660, 542] width 223 height 42
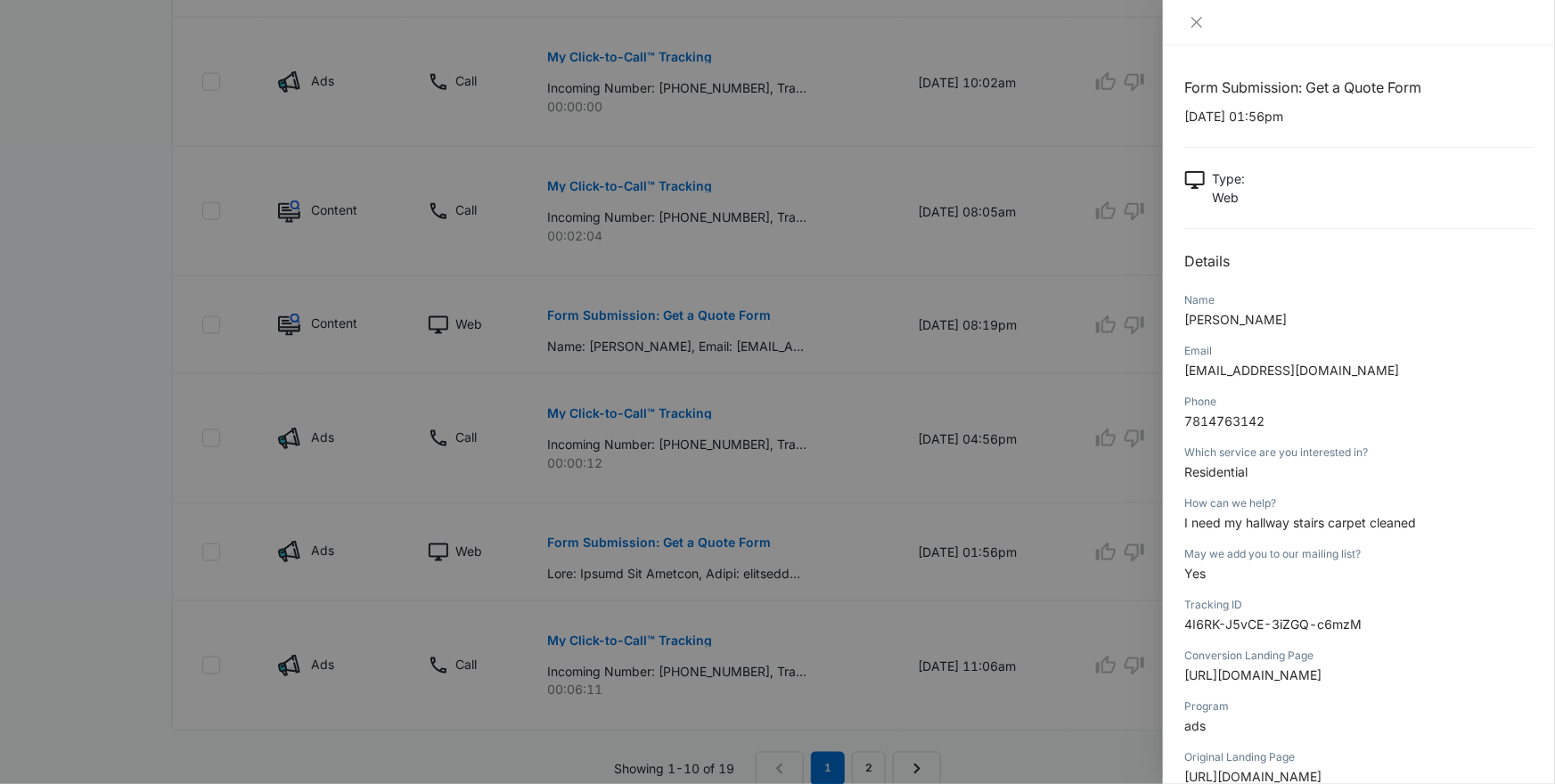
click at [1016, 451] on div at bounding box center [777, 392] width 1555 height 784
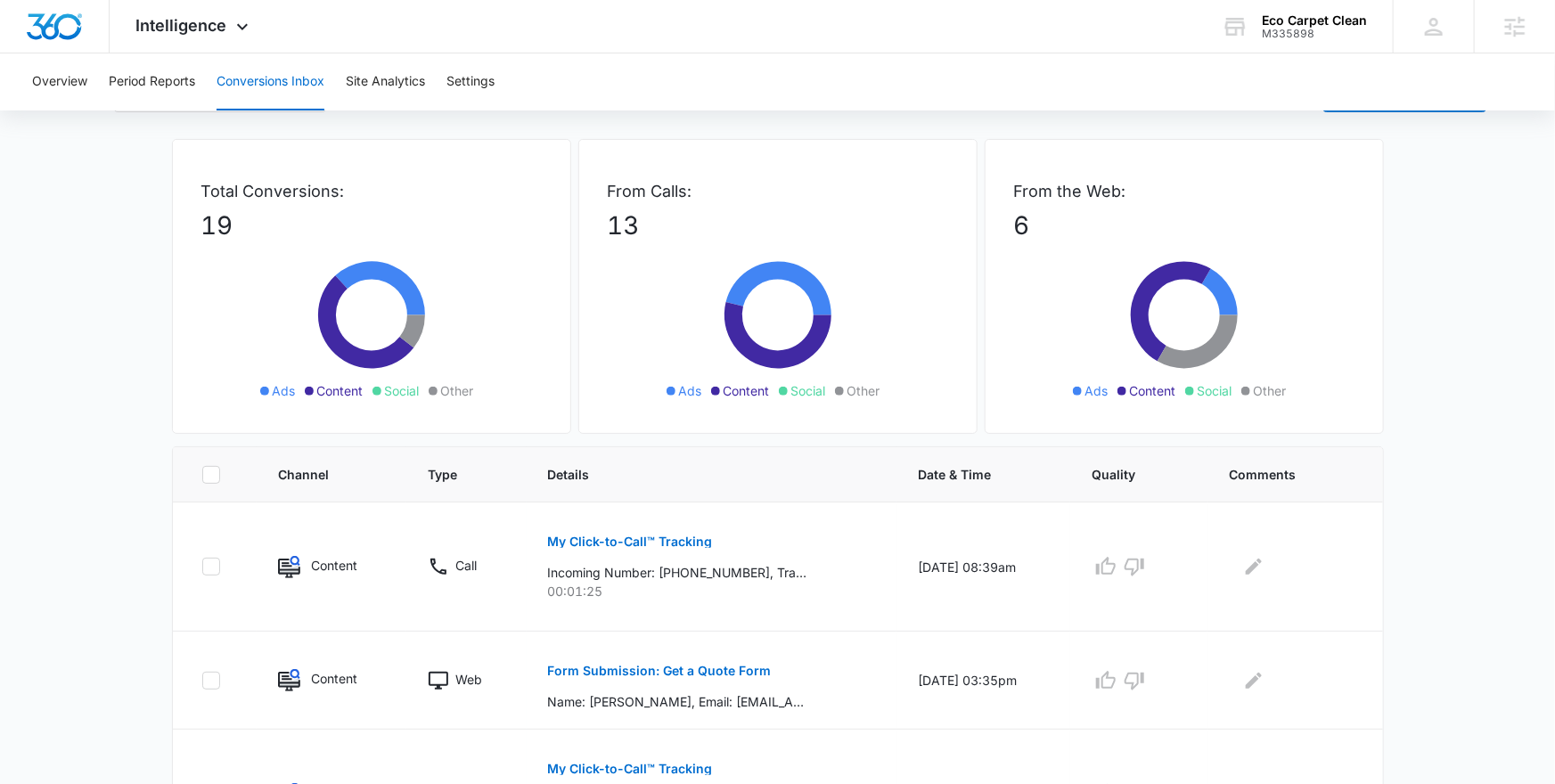
scroll to position [0, 0]
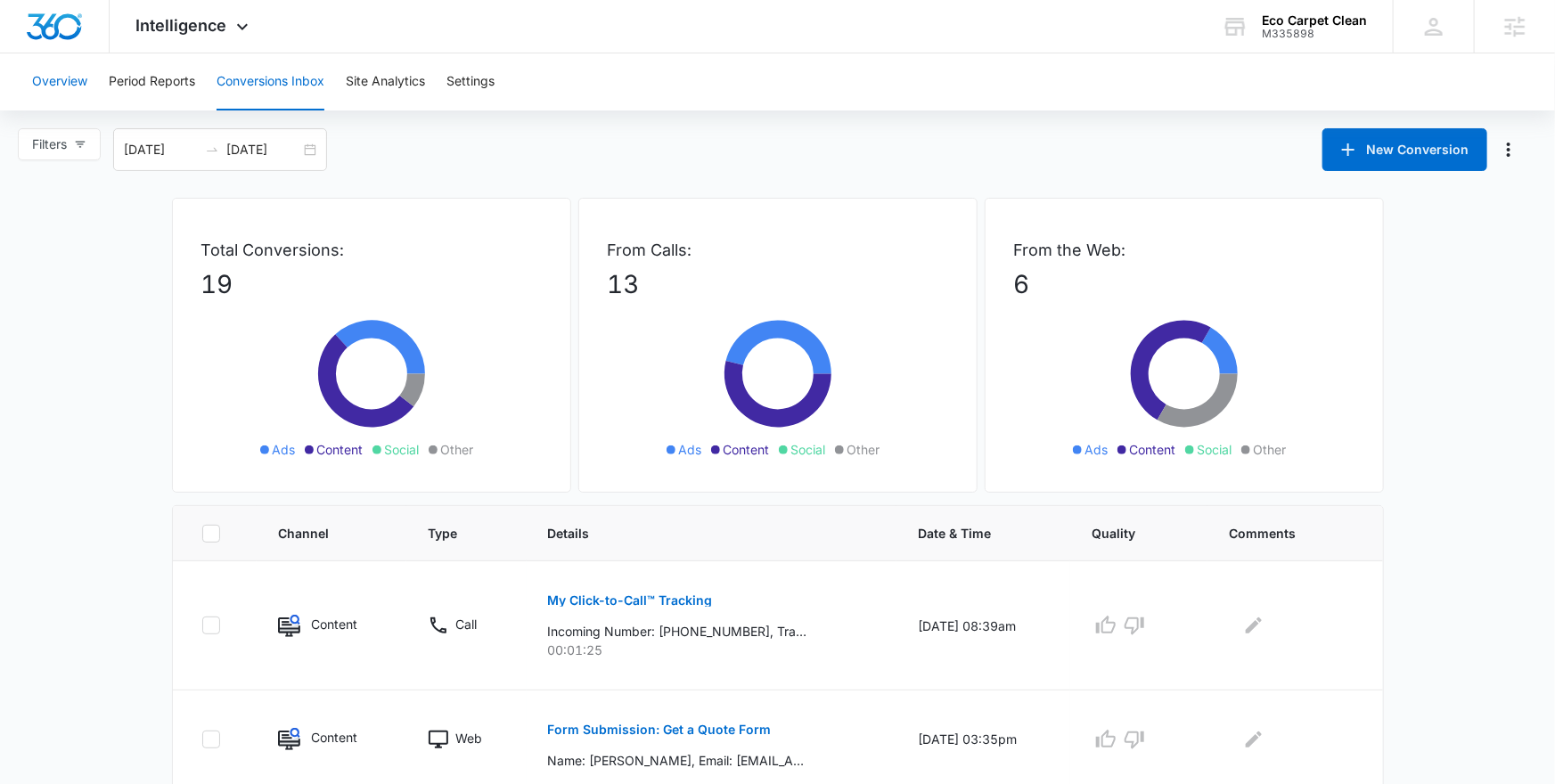
click at [76, 85] on button "Overview" at bounding box center [60, 82] width 55 height 57
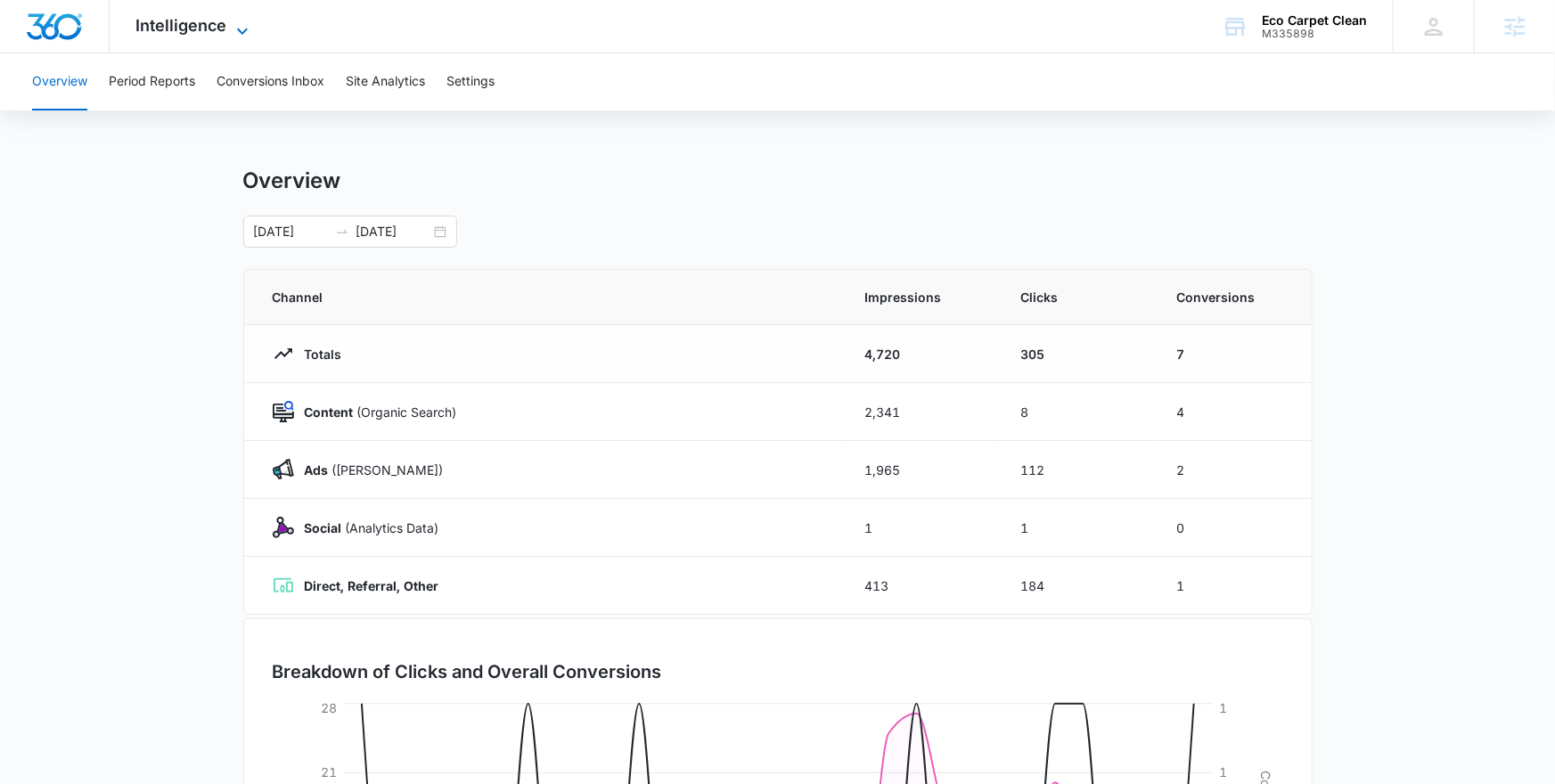
click at [222, 18] on span "Intelligence" at bounding box center [182, 25] width 90 height 18
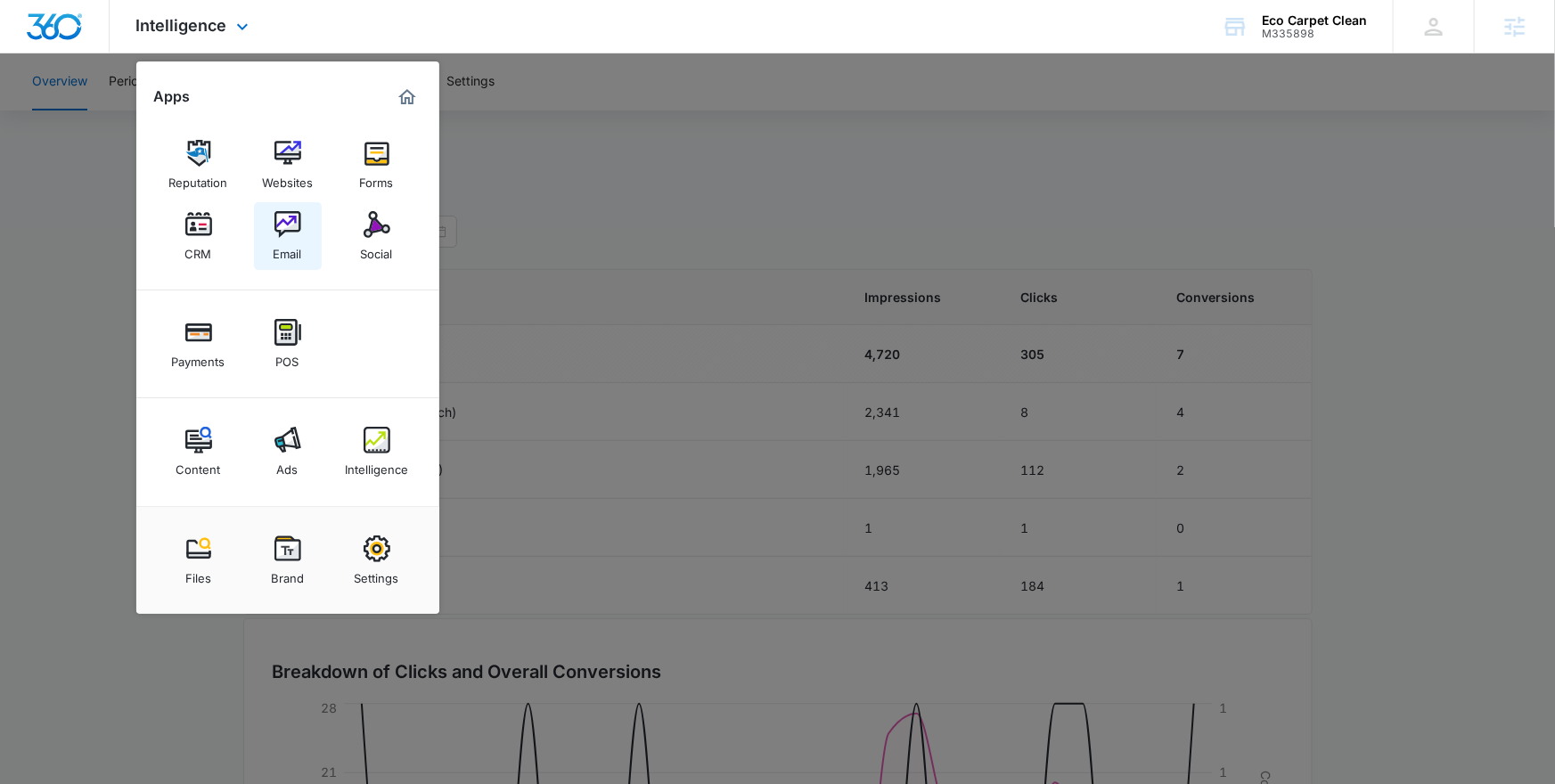
click at [300, 245] on div "Email" at bounding box center [287, 249] width 29 height 23
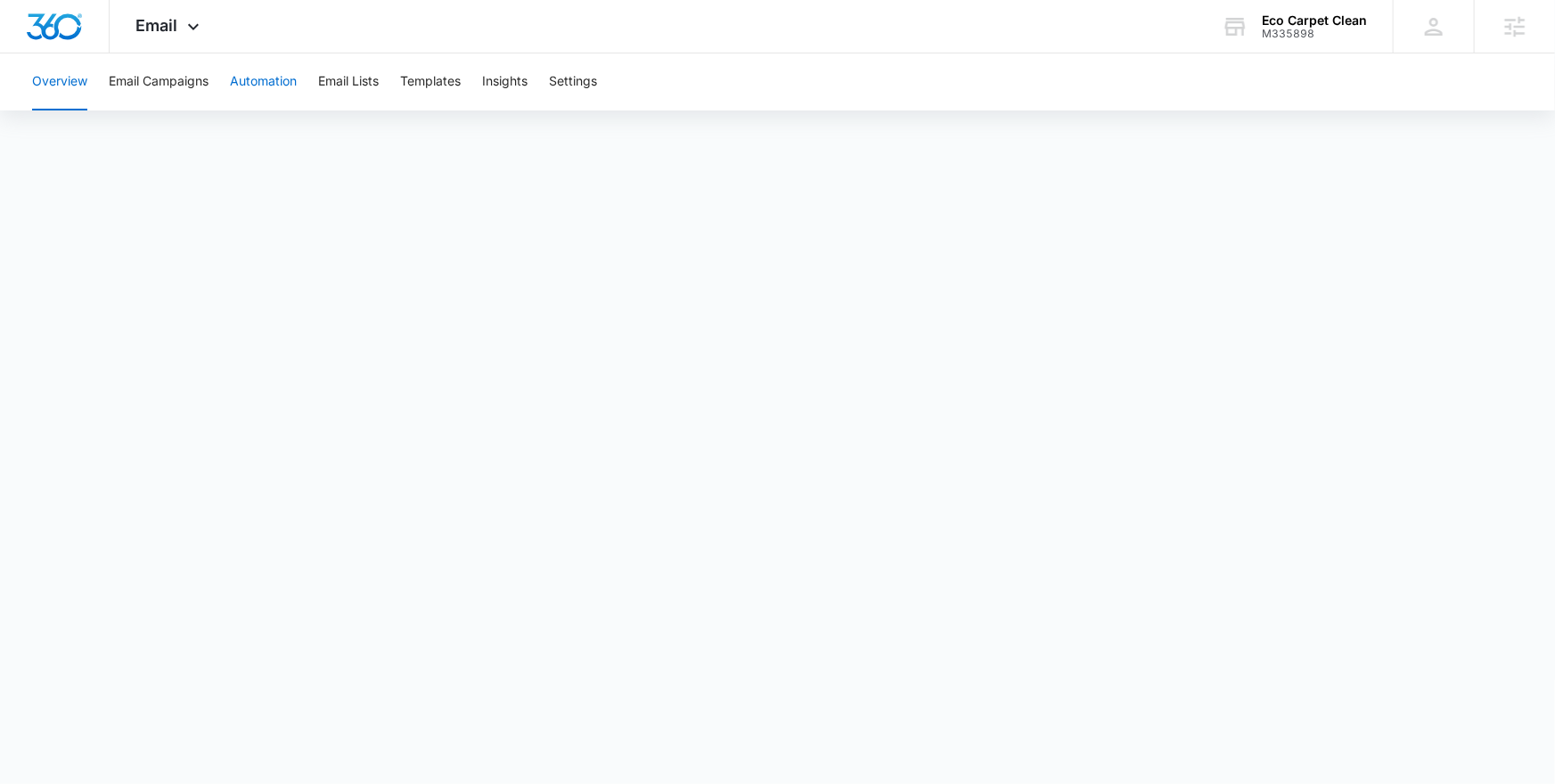
click at [262, 89] on button "Automation" at bounding box center [263, 82] width 66 height 57
click at [1235, 30] on icon at bounding box center [1235, 26] width 27 height 27
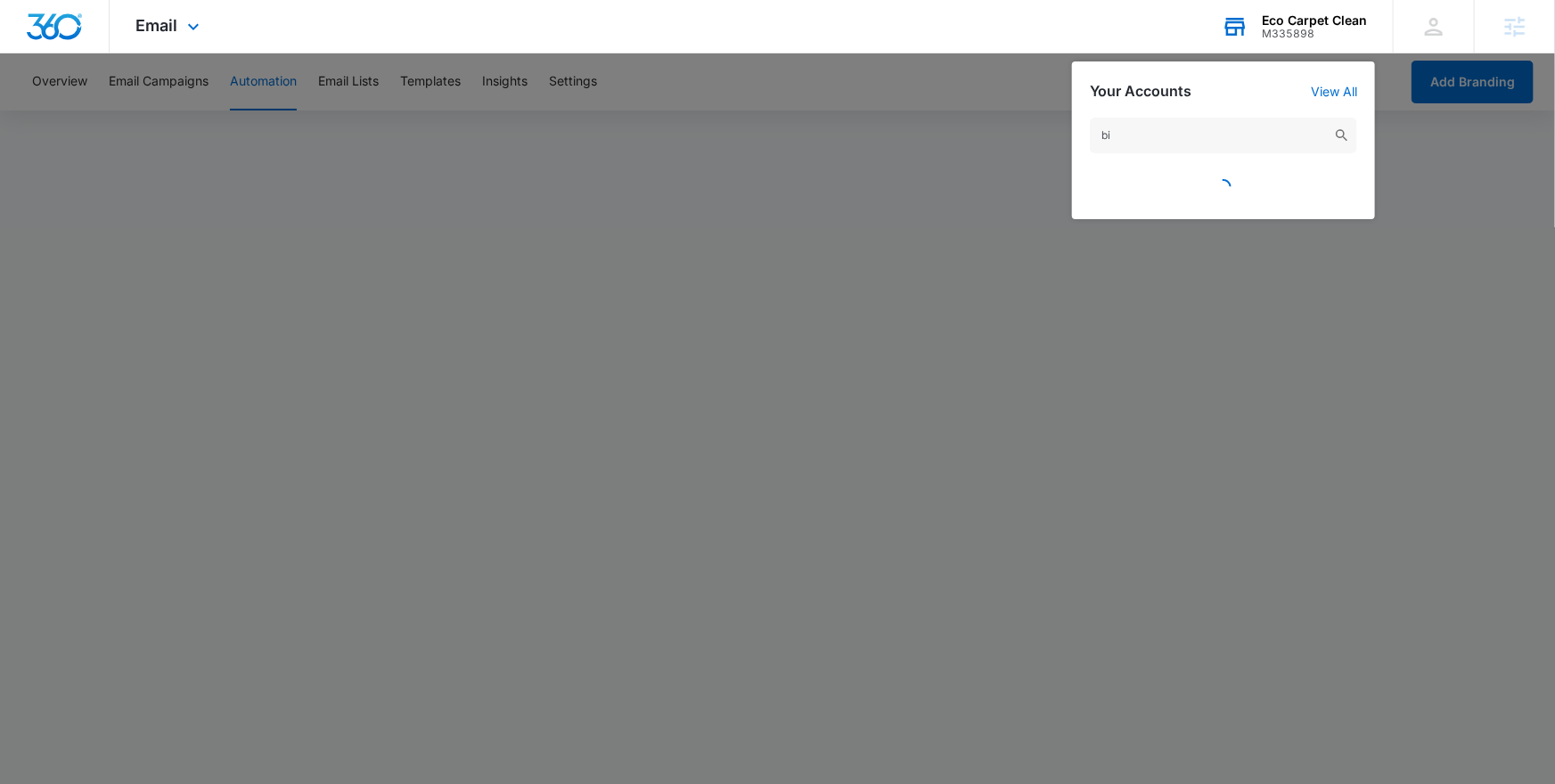
type input "b"
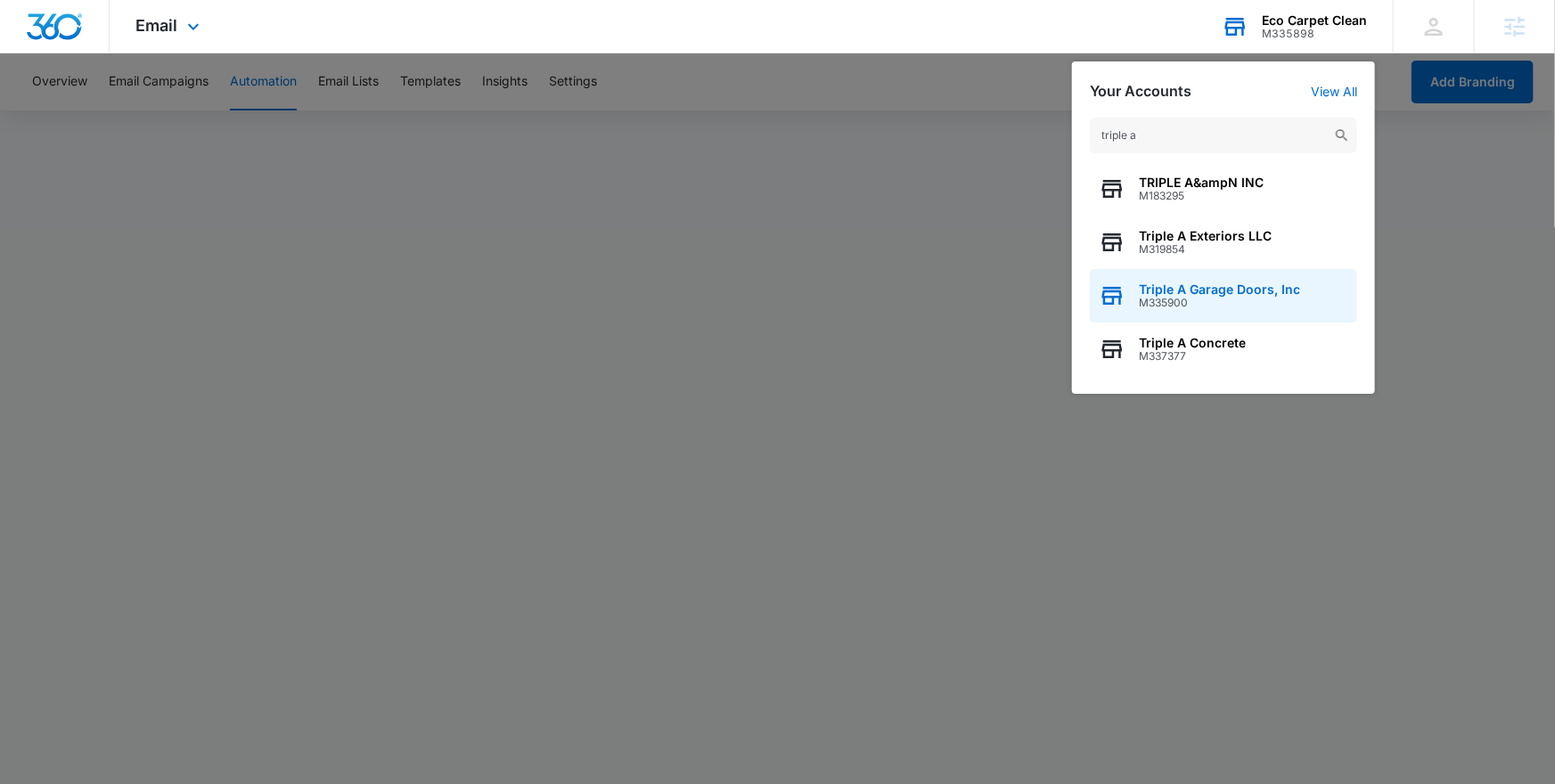
type input "triple a"
click at [1211, 302] on span "M335900" at bounding box center [1219, 303] width 161 height 13
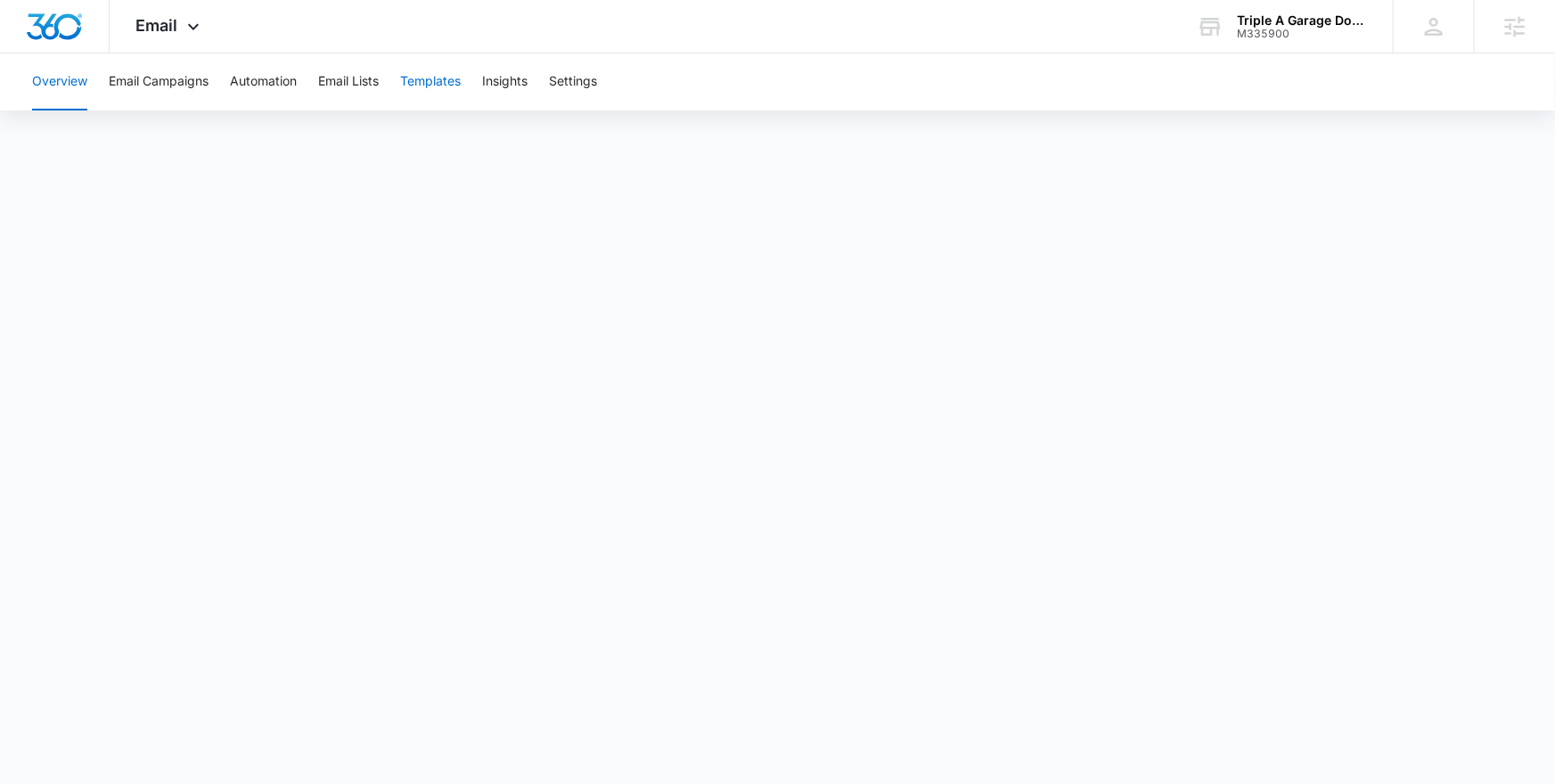
click at [440, 84] on button "Templates" at bounding box center [430, 82] width 61 height 57
click at [160, 29] on span "Email" at bounding box center [157, 25] width 42 height 18
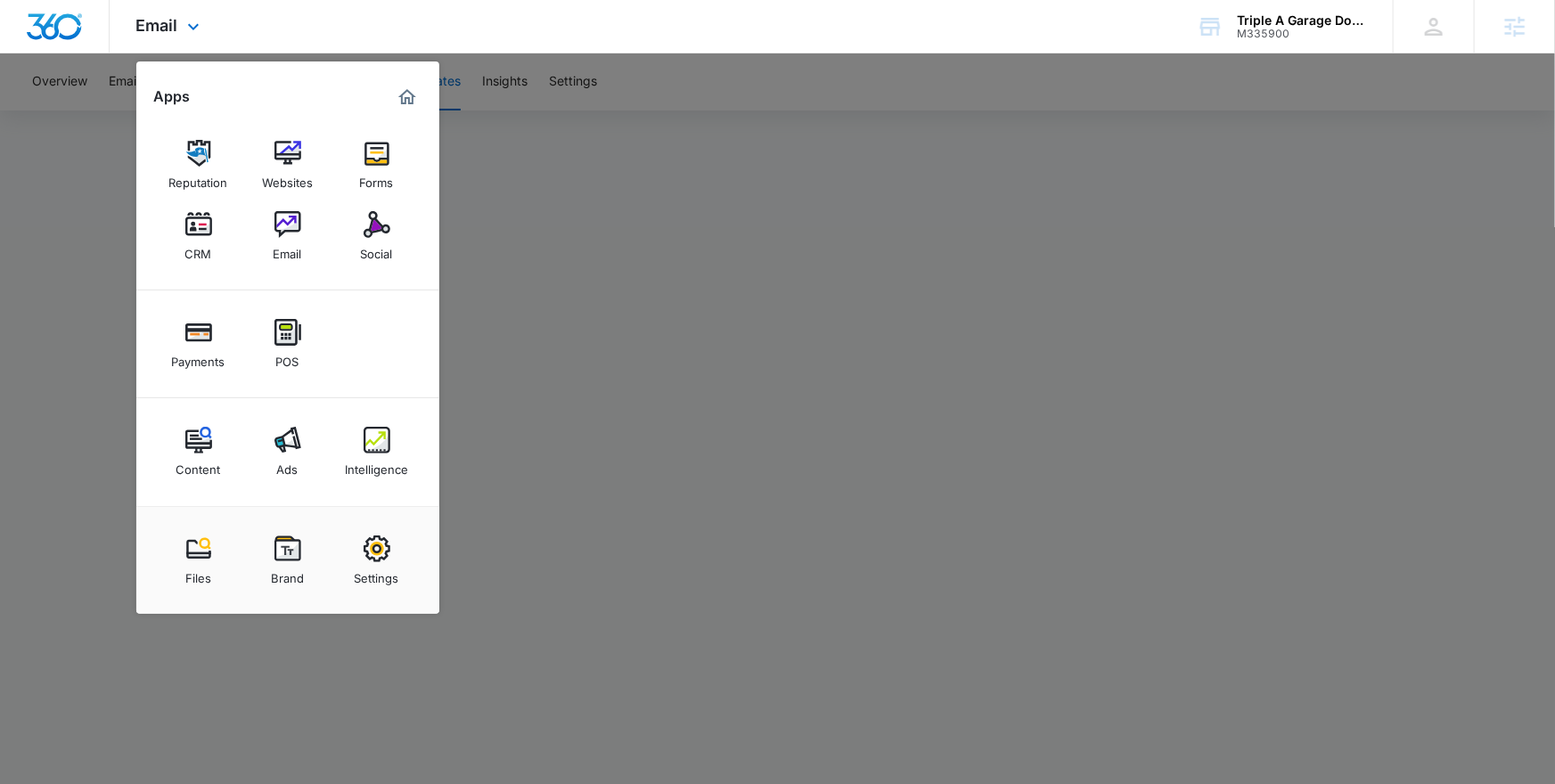
click at [403, 100] on img "Marketing 360® Dashboard" at bounding box center [407, 97] width 21 height 21
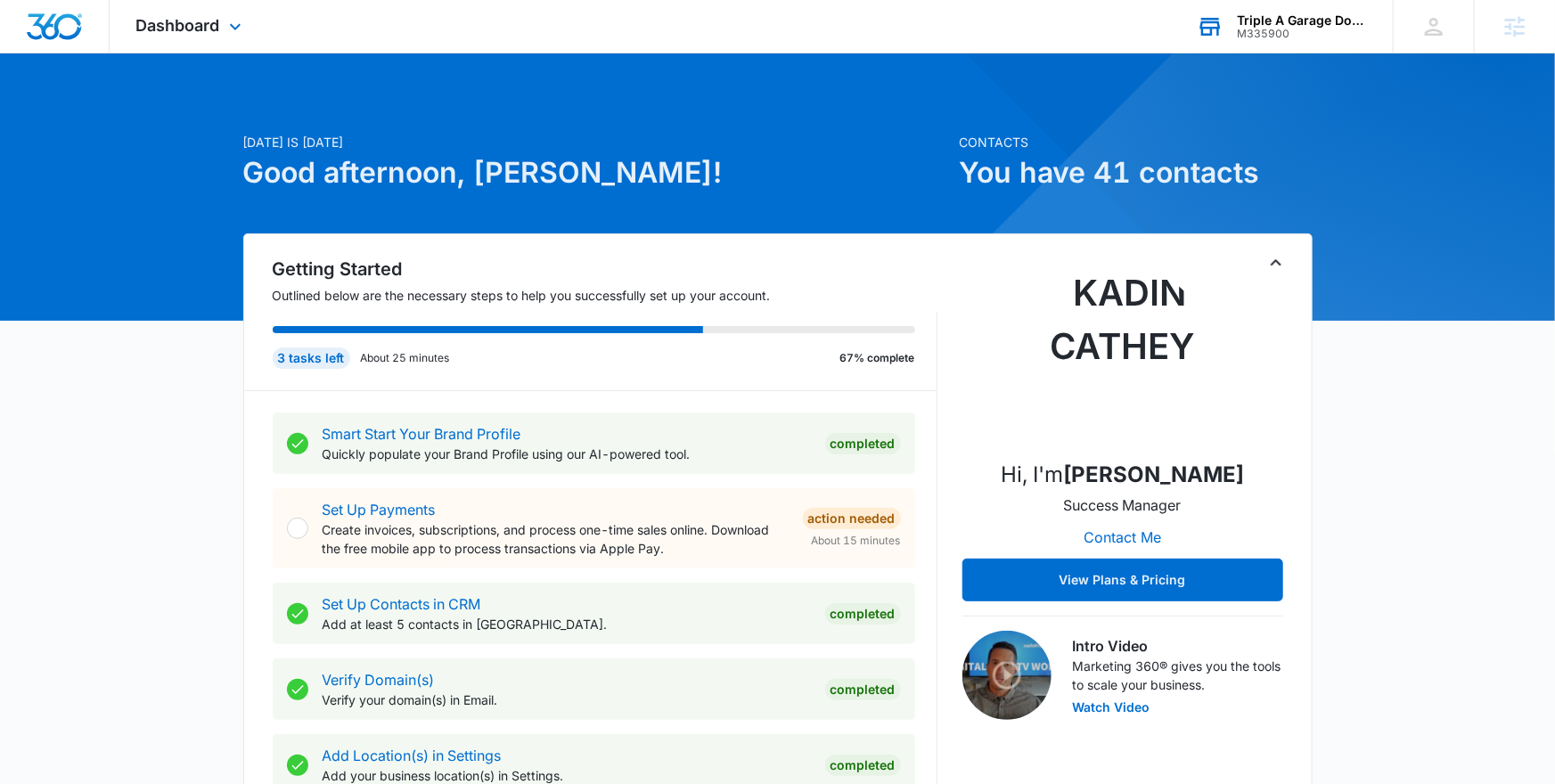
click at [1268, 17] on div "Triple A Garage Doors, Inc" at bounding box center [1301, 19] width 130 height 14
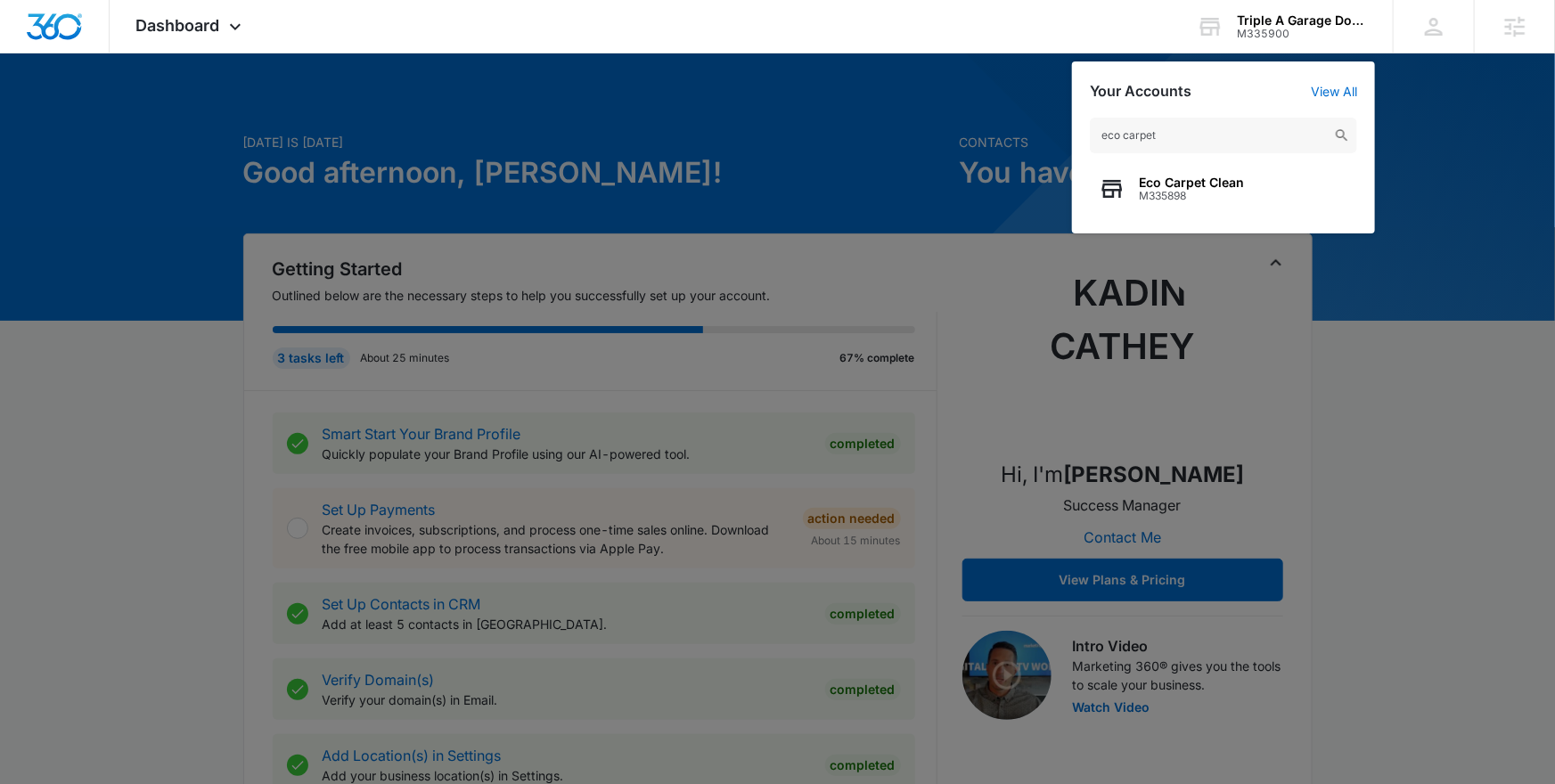
type input "eco carpet"
click at [1165, 186] on span "Eco Carpet Clean" at bounding box center [1191, 182] width 105 height 14
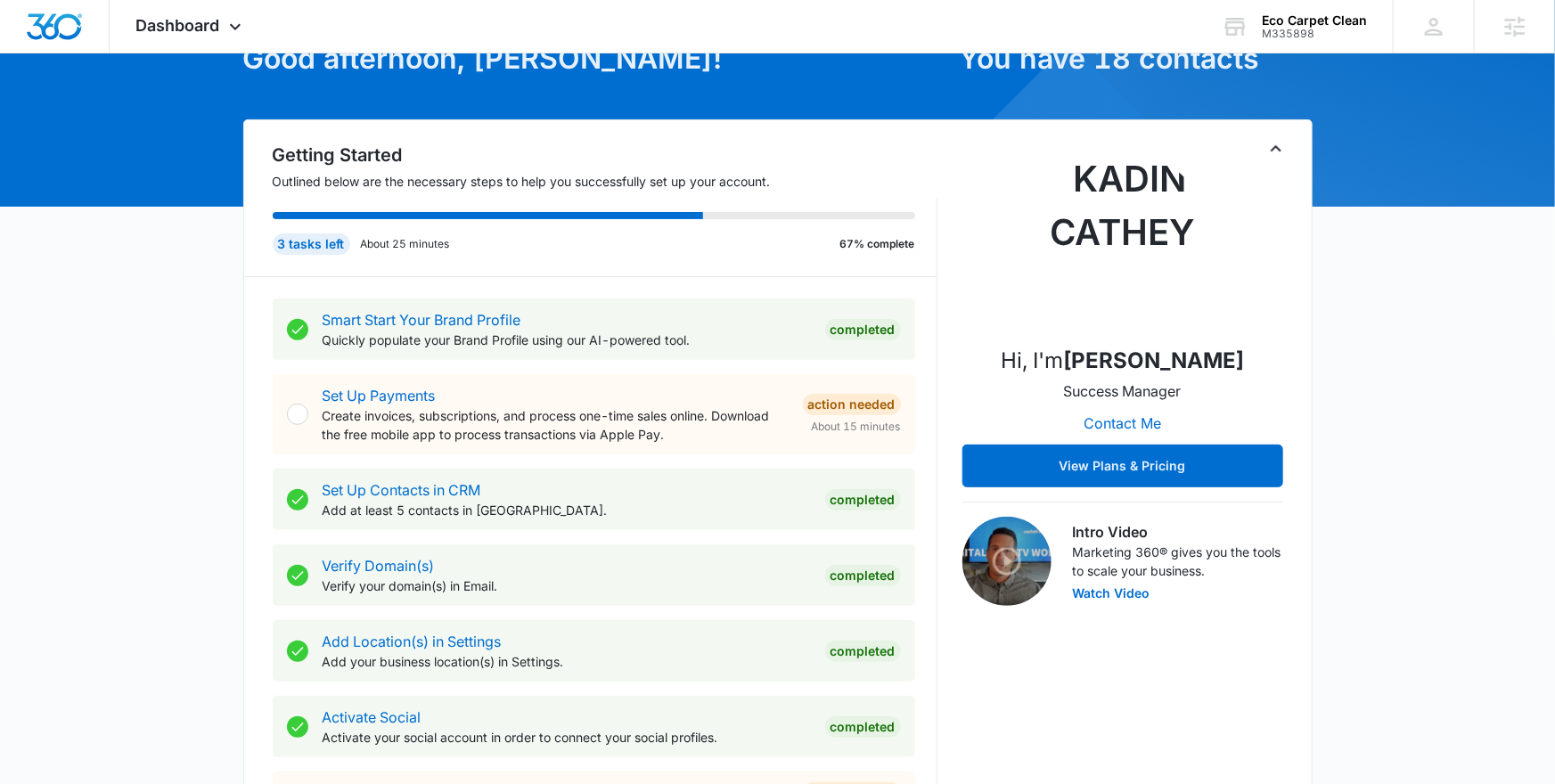
scroll to position [152, 0]
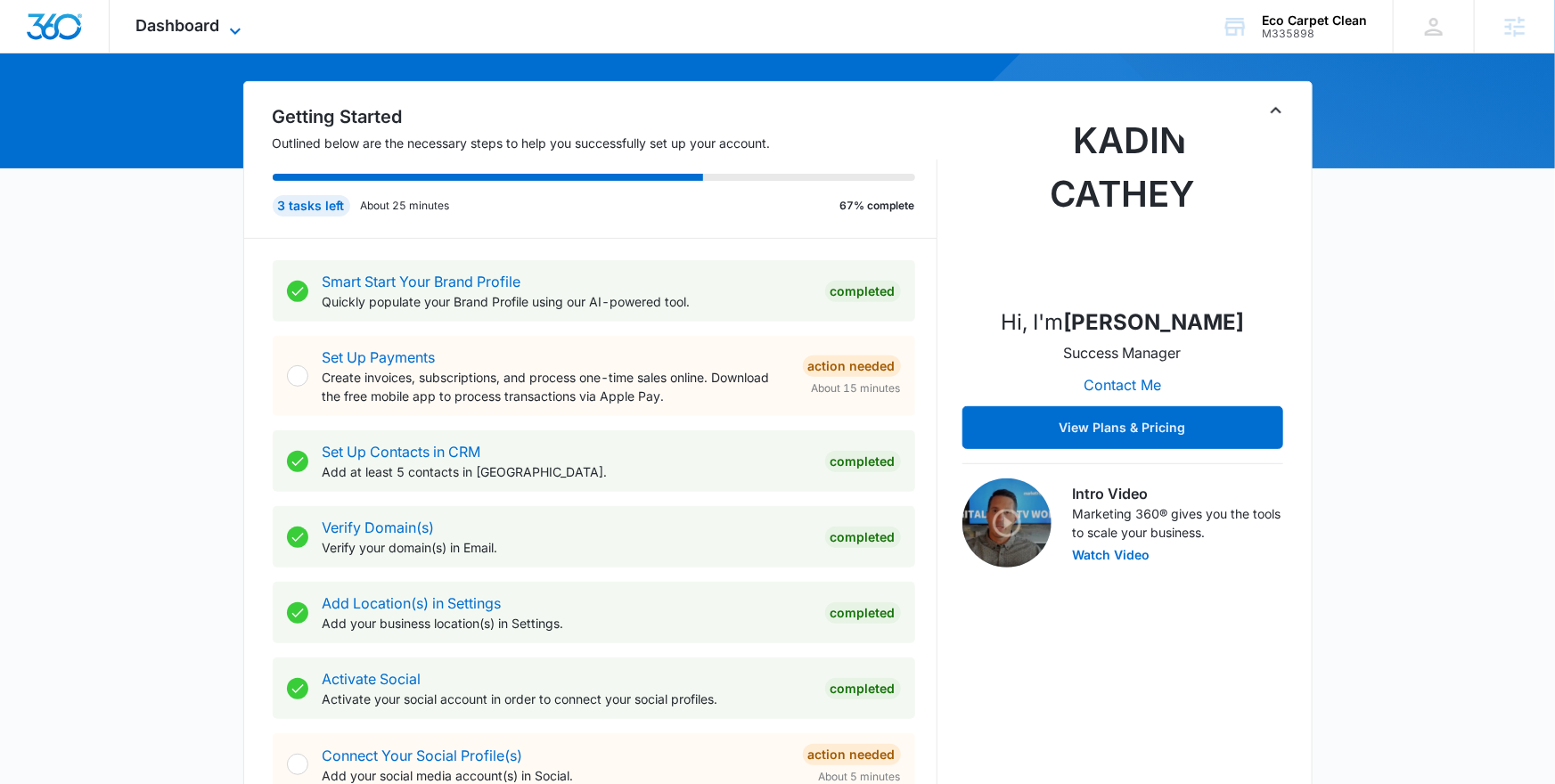
click at [188, 23] on span "Dashboard" at bounding box center [178, 25] width 84 height 18
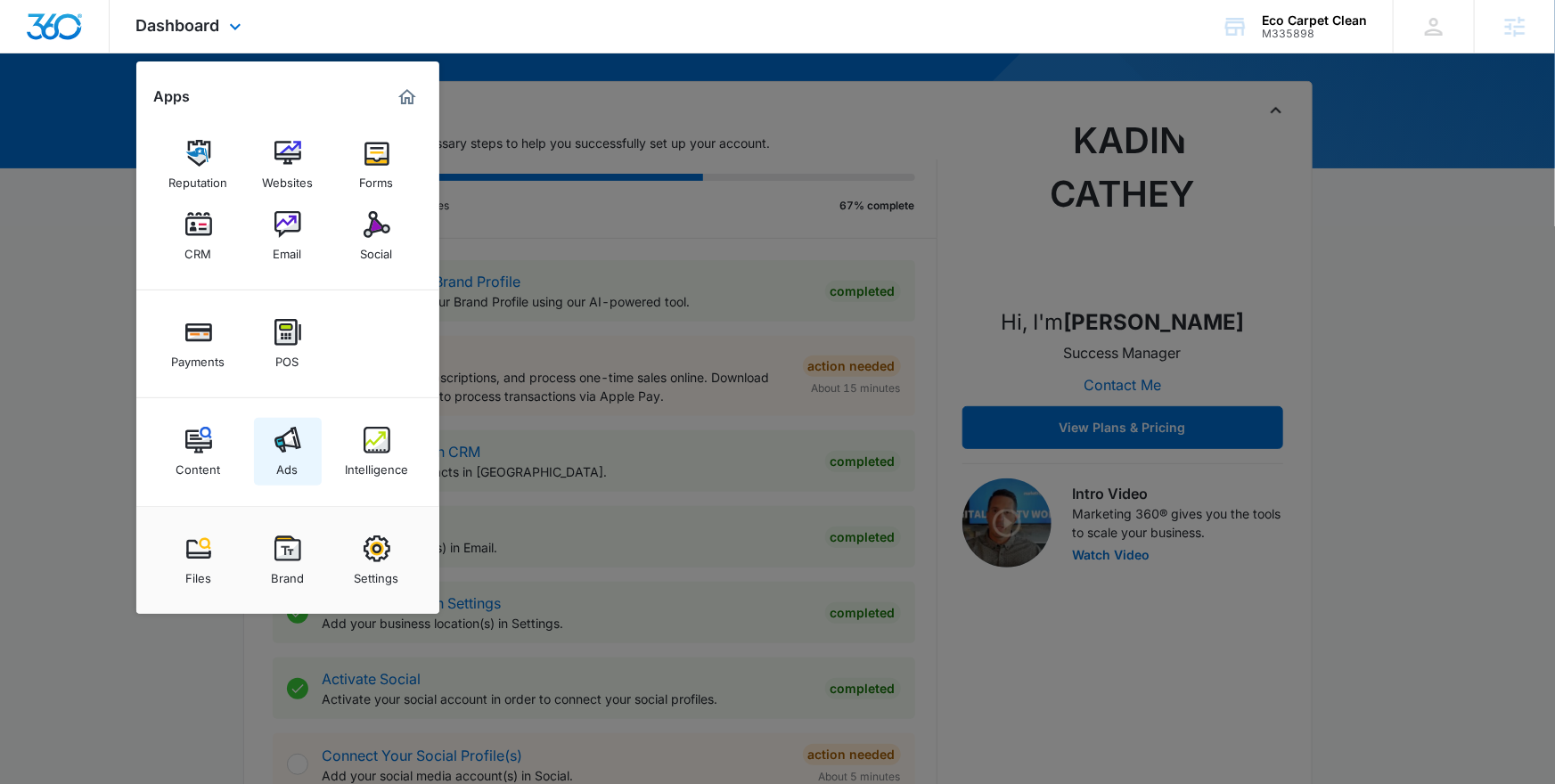
click at [288, 456] on div "Ads" at bounding box center [287, 464] width 21 height 23
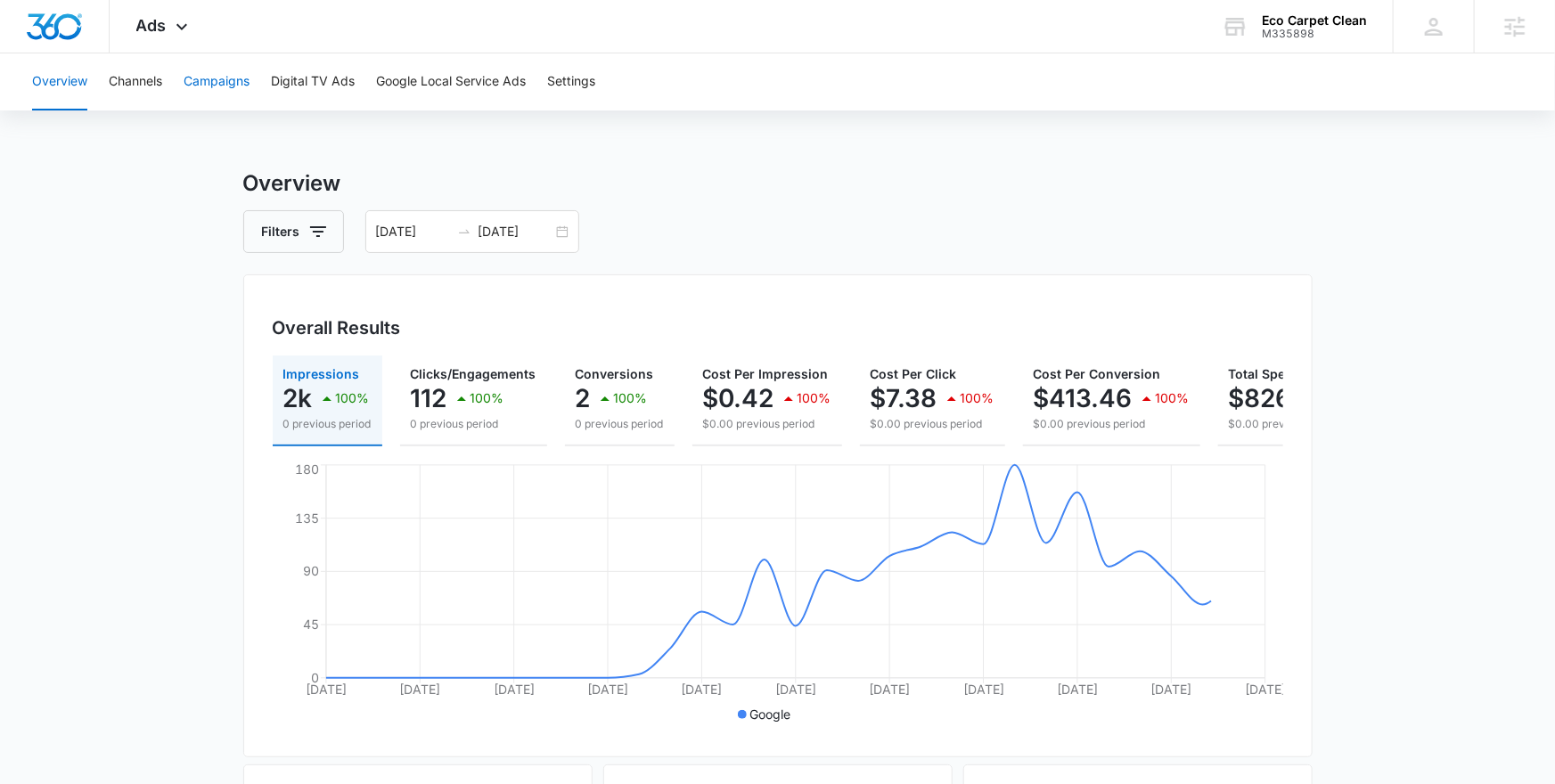
click at [223, 67] on button "Campaigns" at bounding box center [216, 82] width 66 height 57
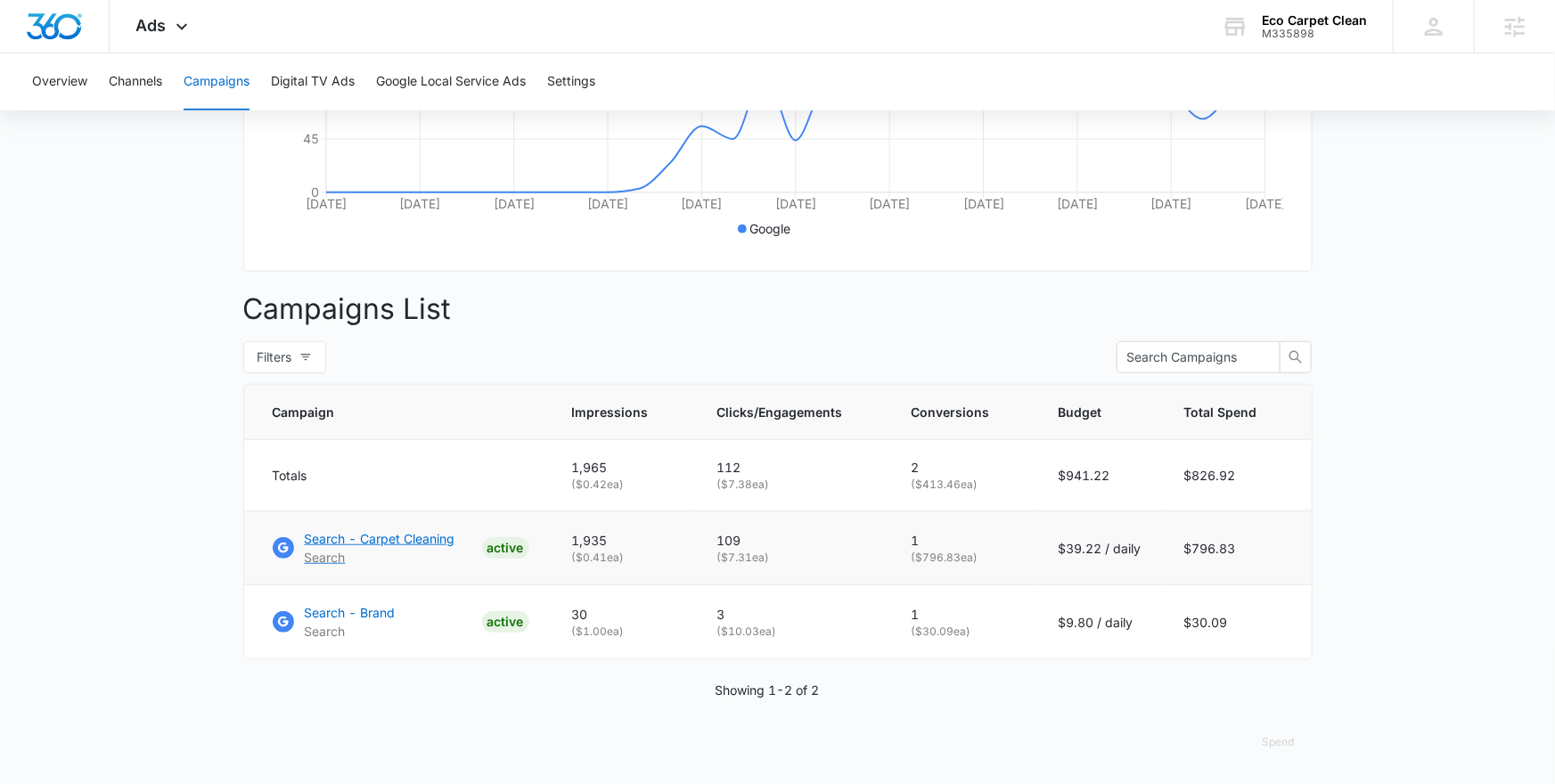
click at [389, 536] on p "Search - Carpet Cleaning" at bounding box center [379, 538] width 150 height 18
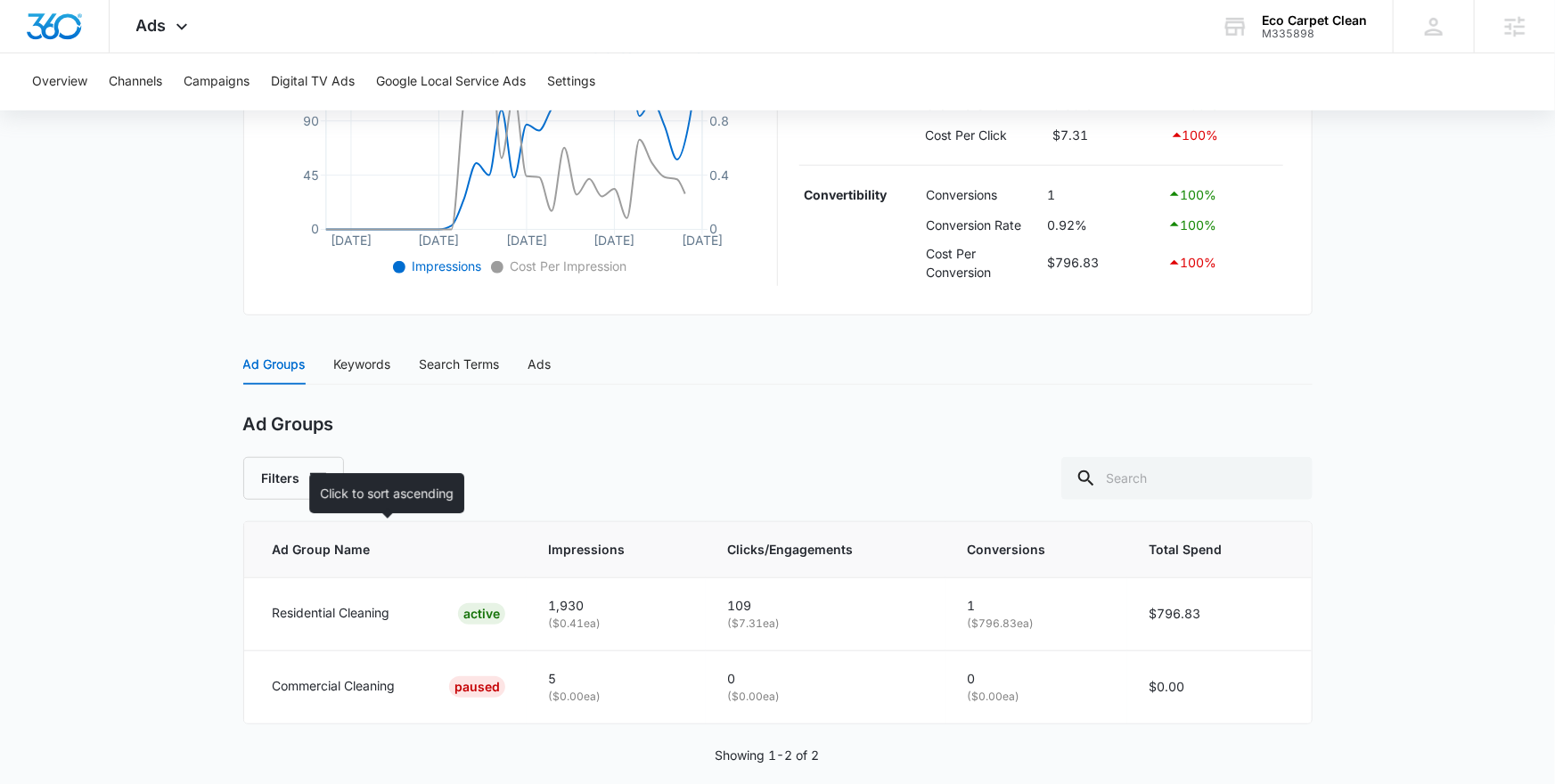
scroll to position [529, 0]
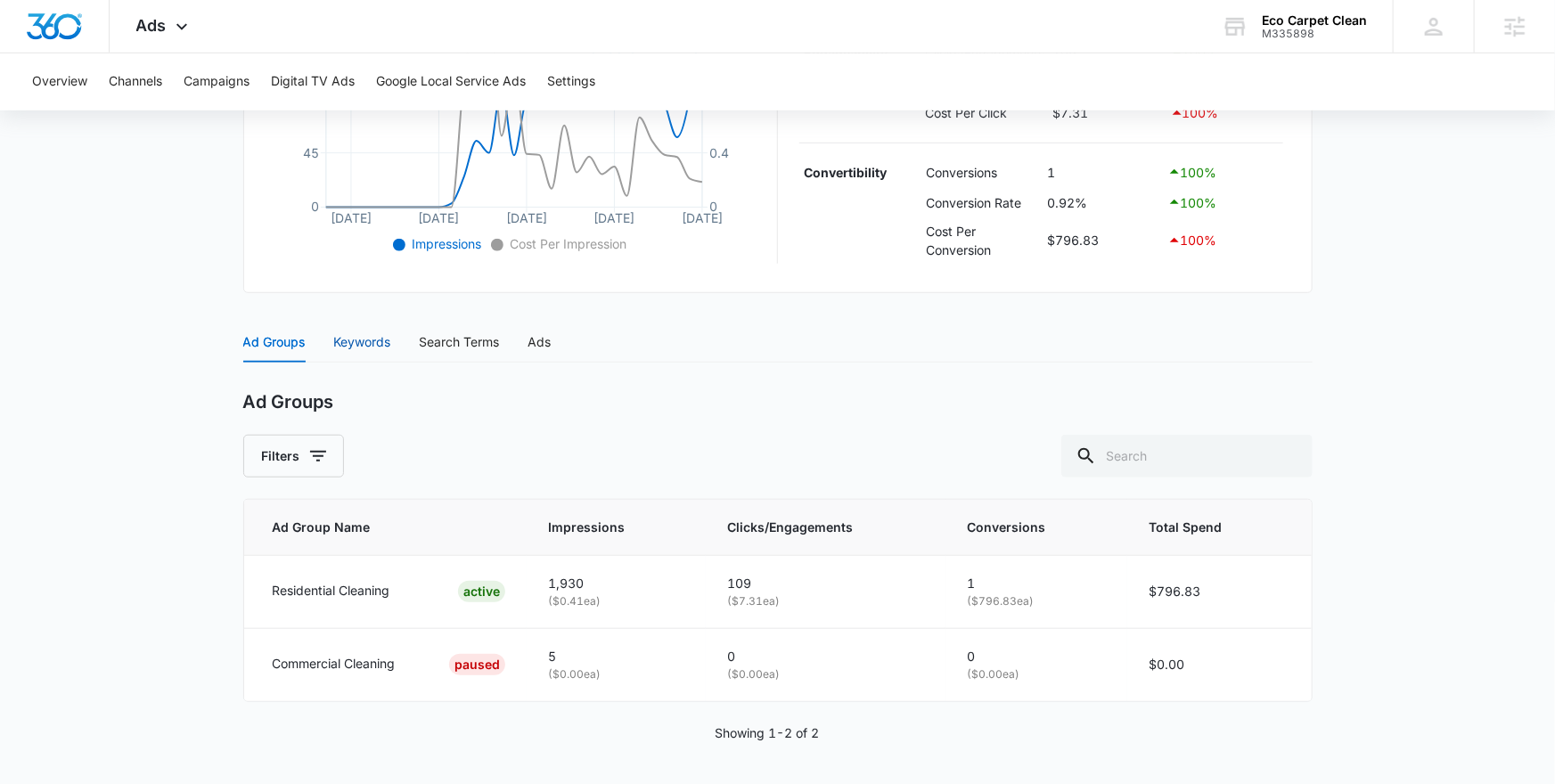
click at [377, 343] on div "Keywords" at bounding box center [363, 341] width 57 height 19
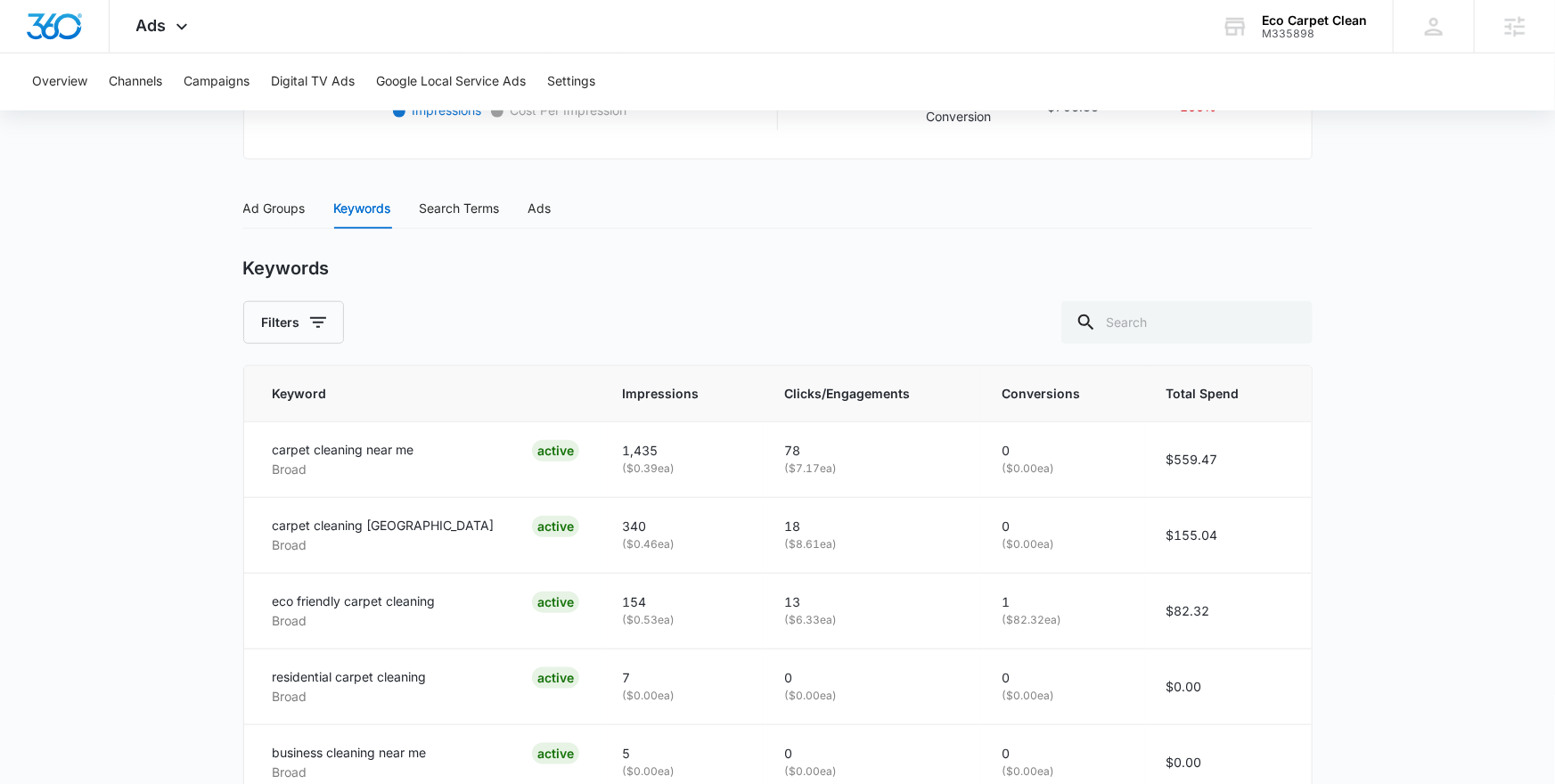
scroll to position [662, 0]
click at [450, 208] on div "Search Terms" at bounding box center [460, 208] width 80 height 19
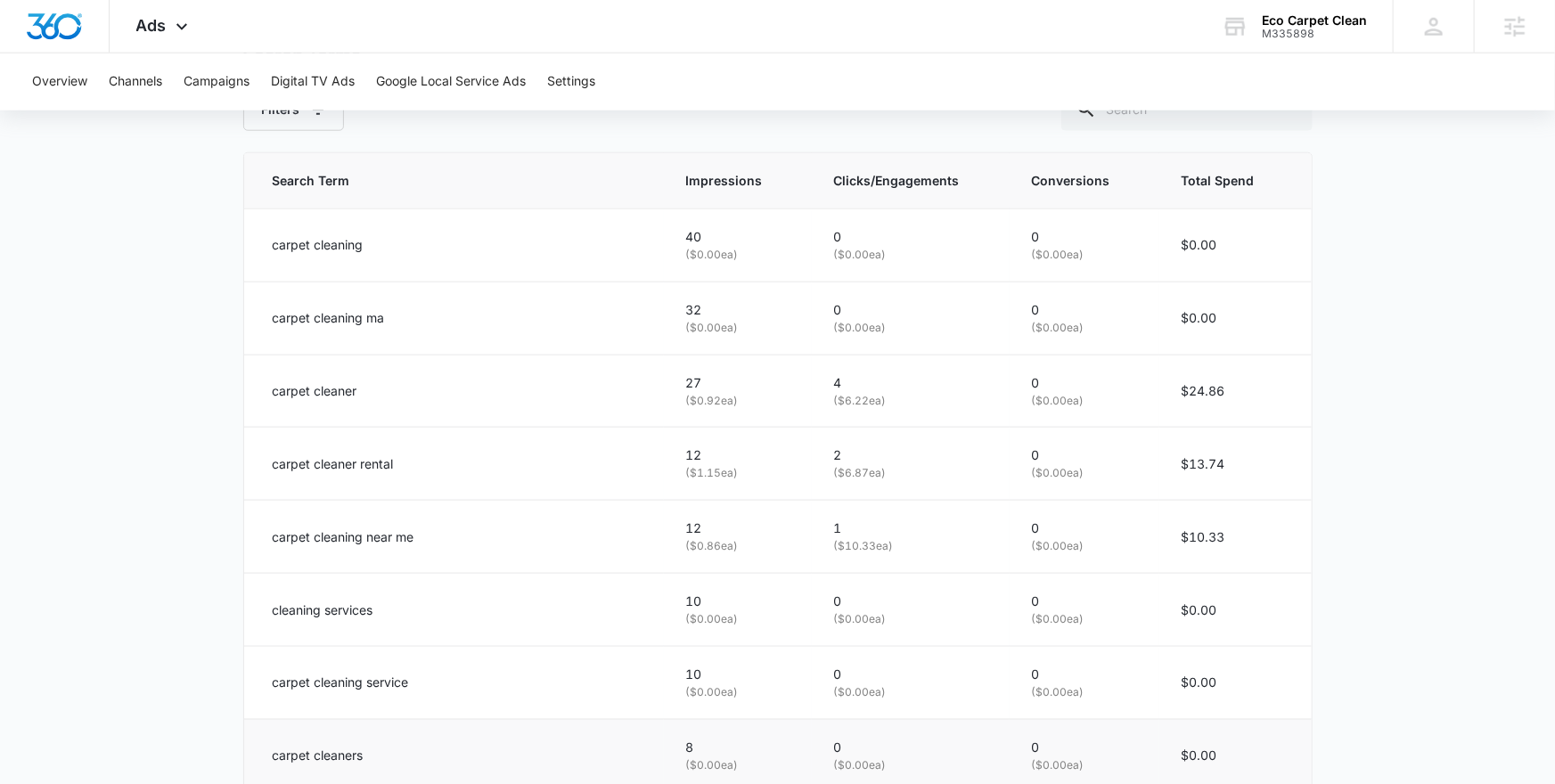
scroll to position [873, 0]
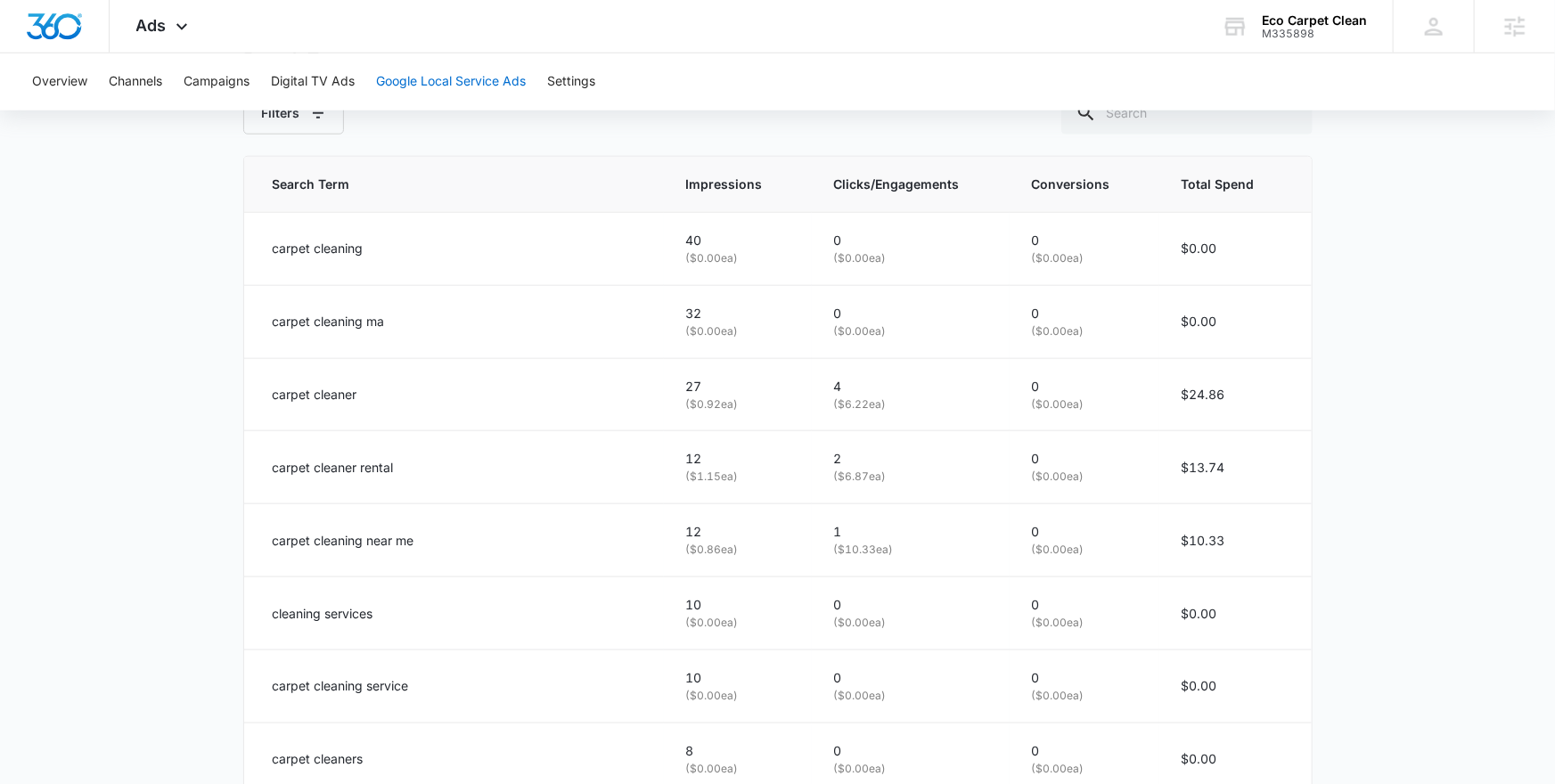
click at [431, 95] on button "Google Local Service Ads" at bounding box center [450, 82] width 150 height 57
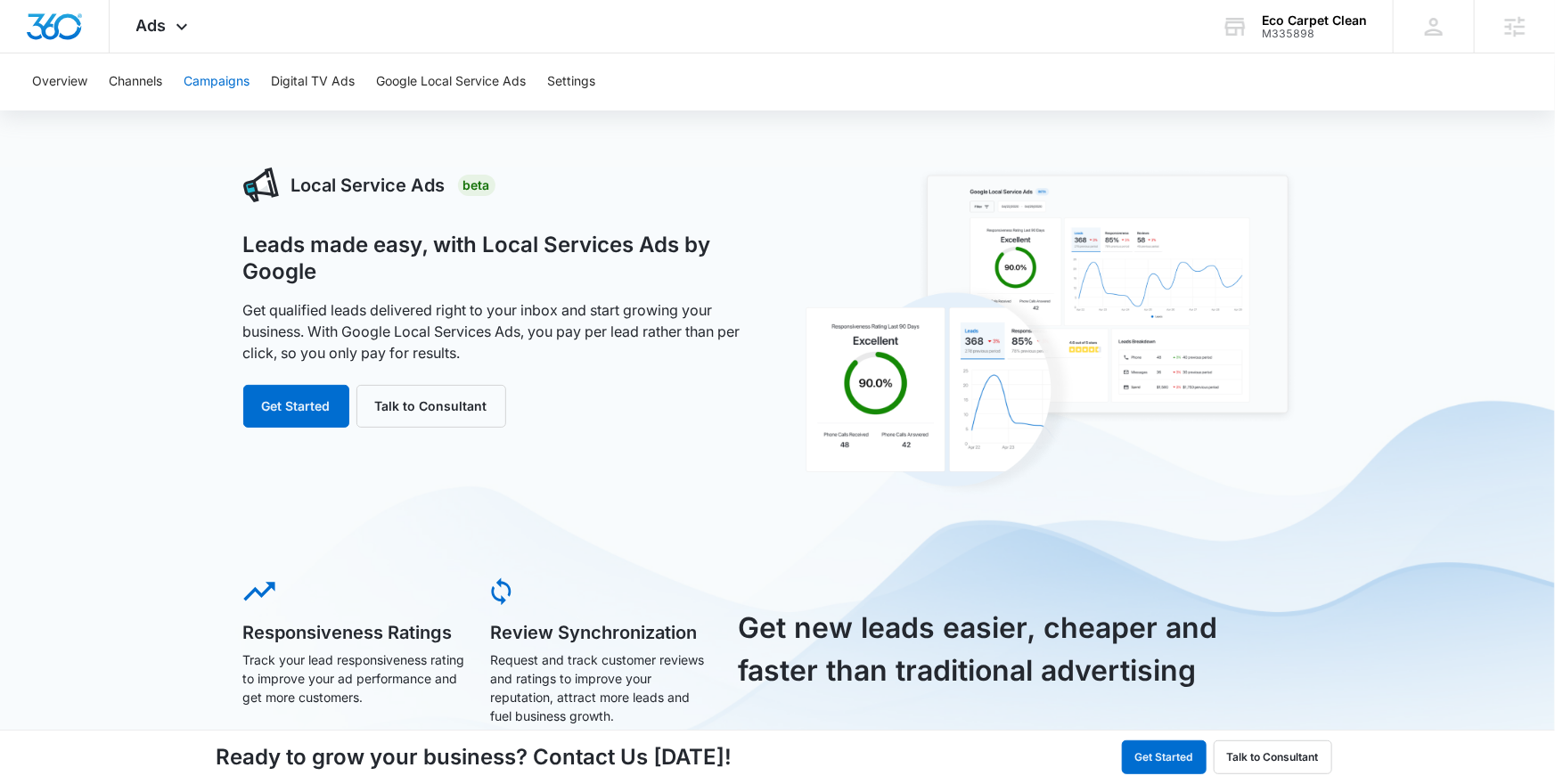
click at [222, 85] on button "Campaigns" at bounding box center [216, 82] width 66 height 57
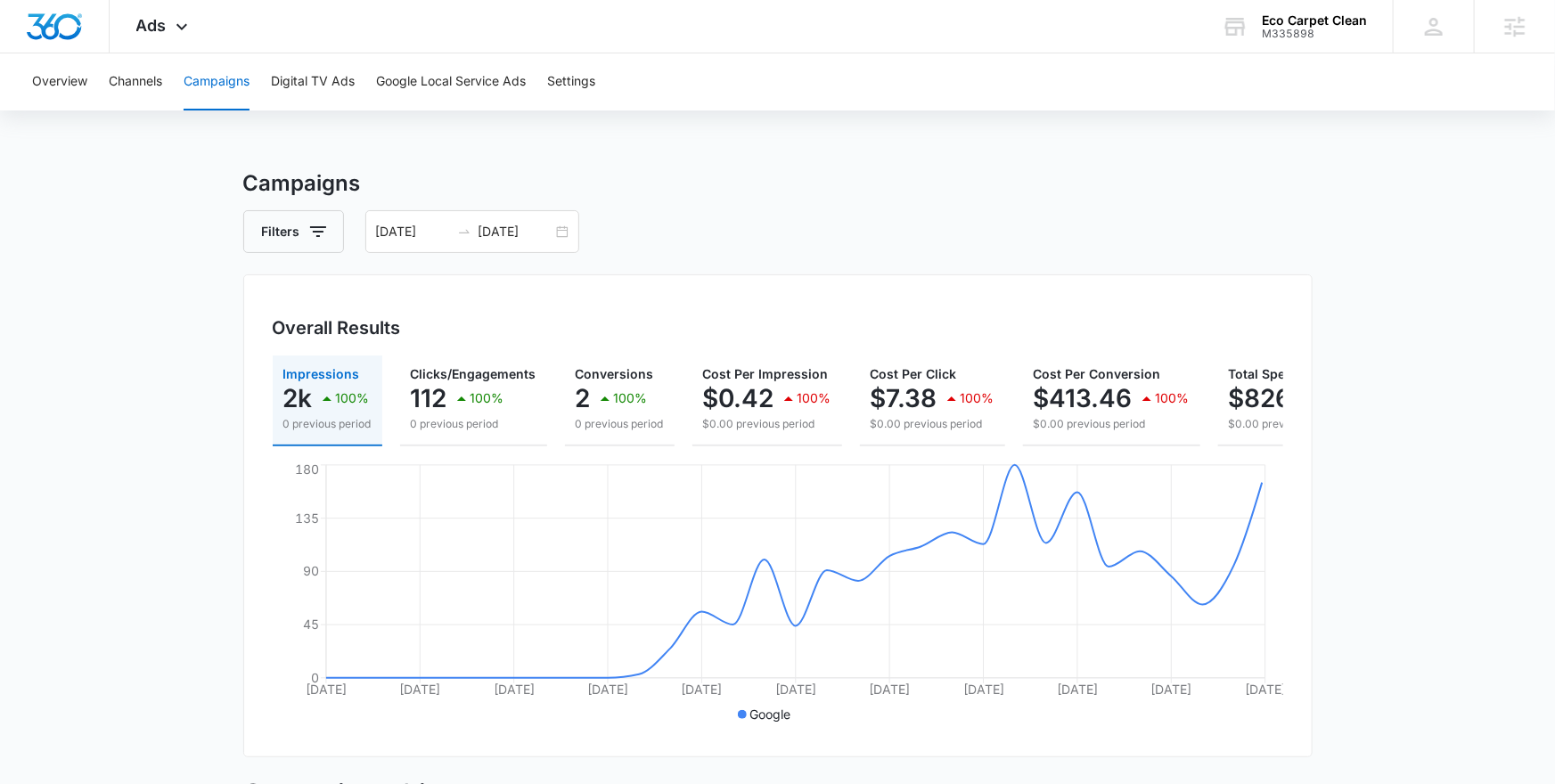
scroll to position [485, 0]
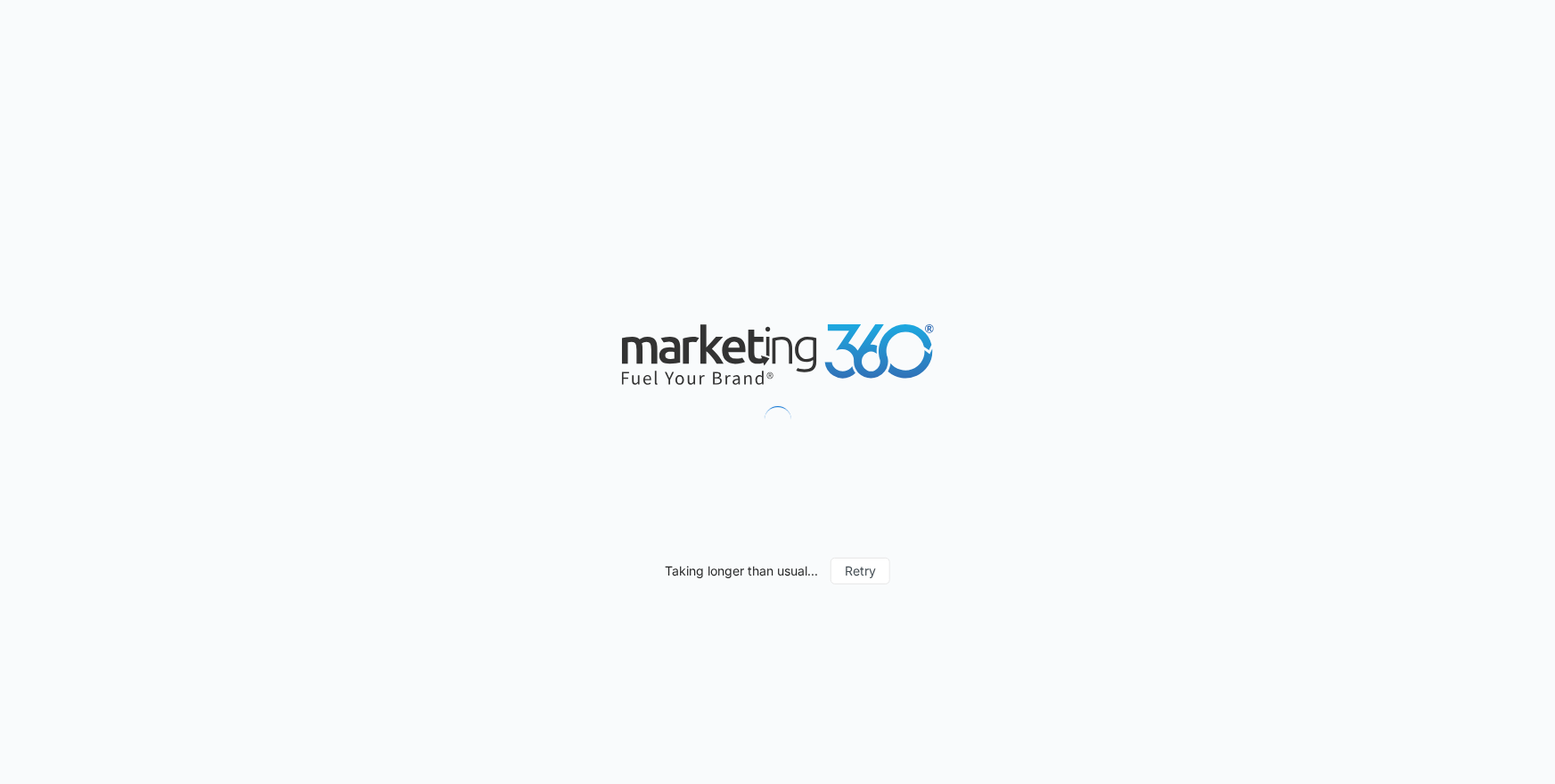
scroll to position [1385, 0]
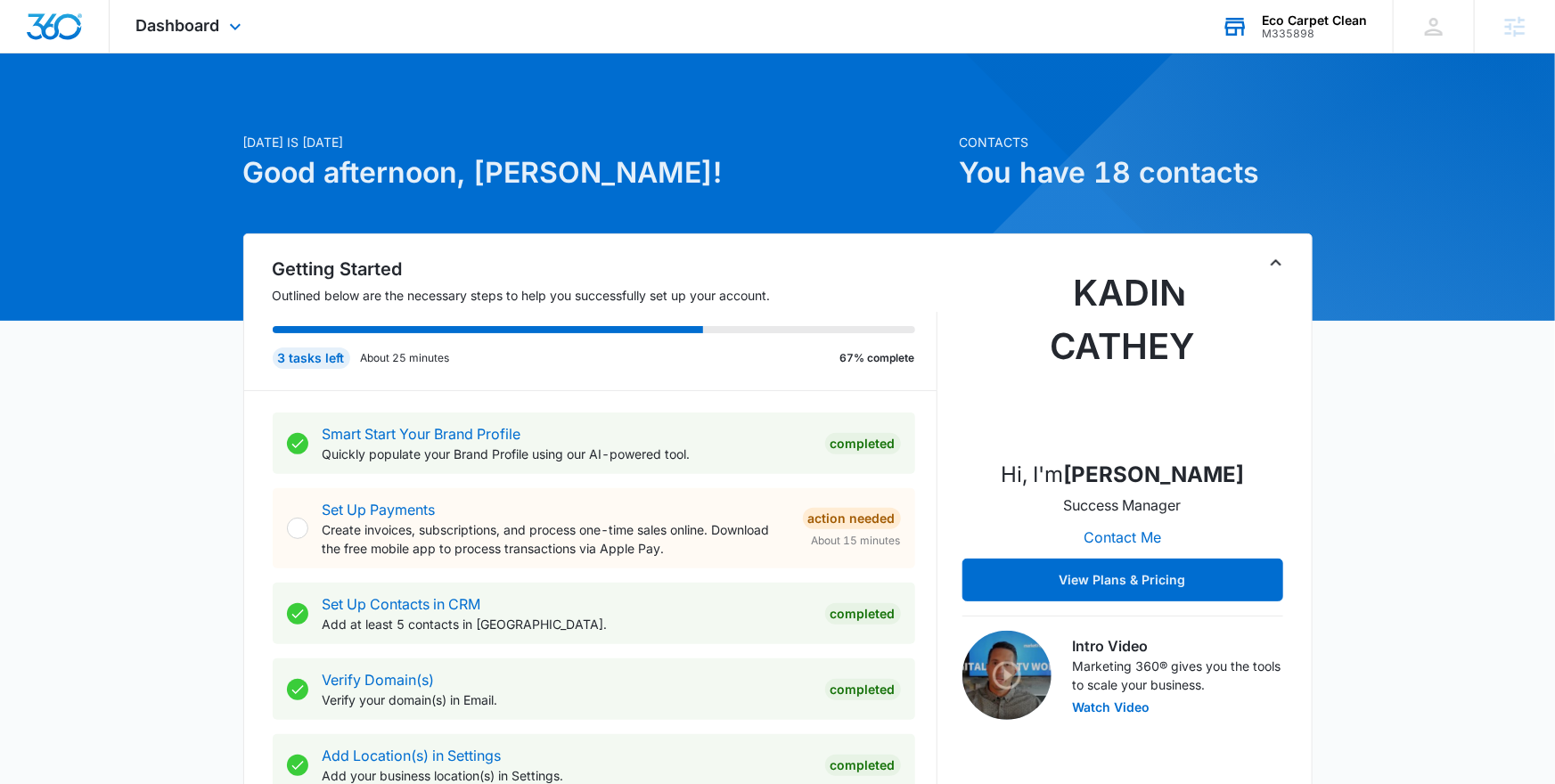
click at [1239, 25] on icon at bounding box center [1235, 26] width 27 height 27
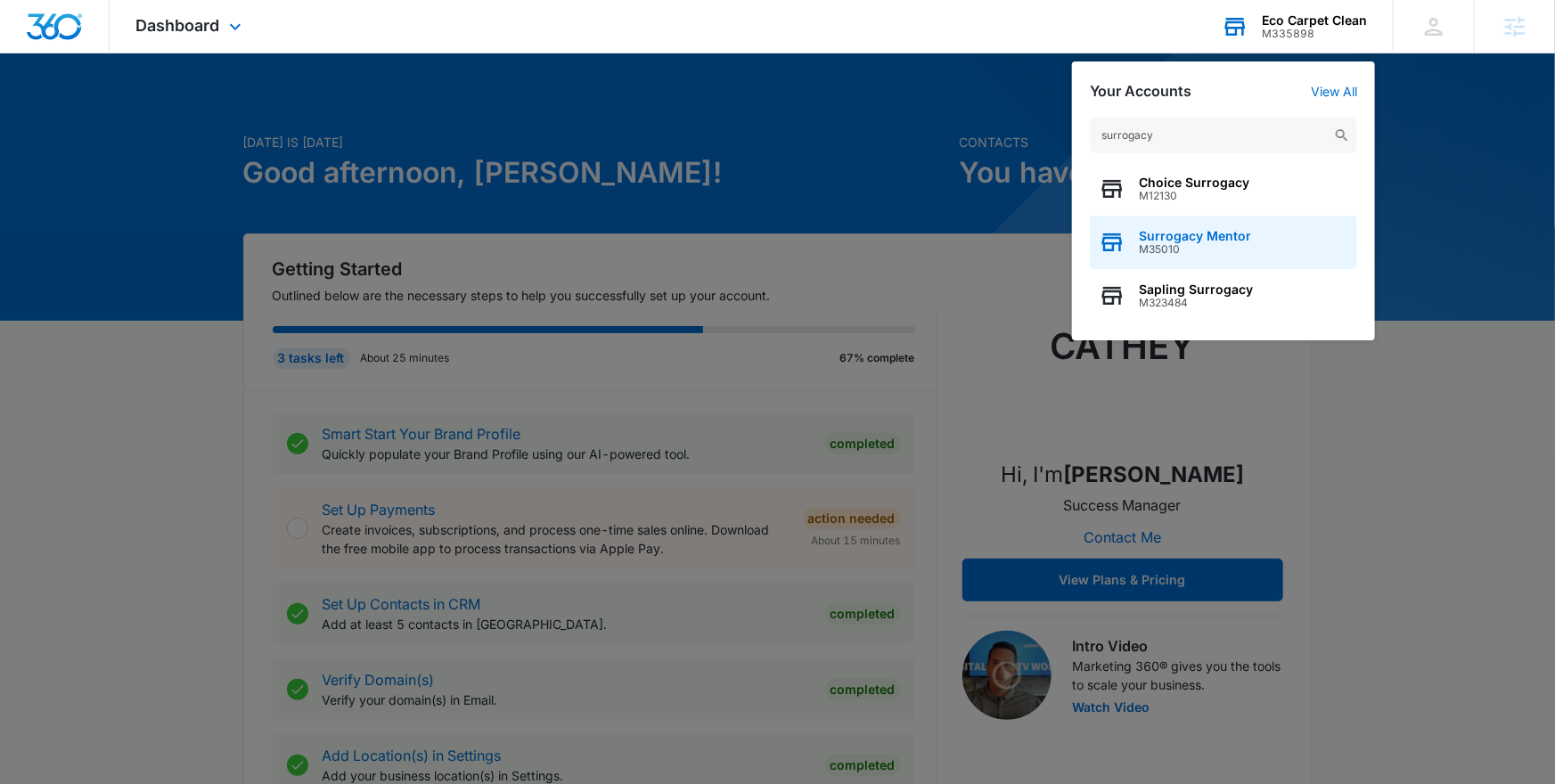
type input "surrogacy"
click at [1202, 240] on span "Surrogacy Mentor" at bounding box center [1195, 235] width 113 height 14
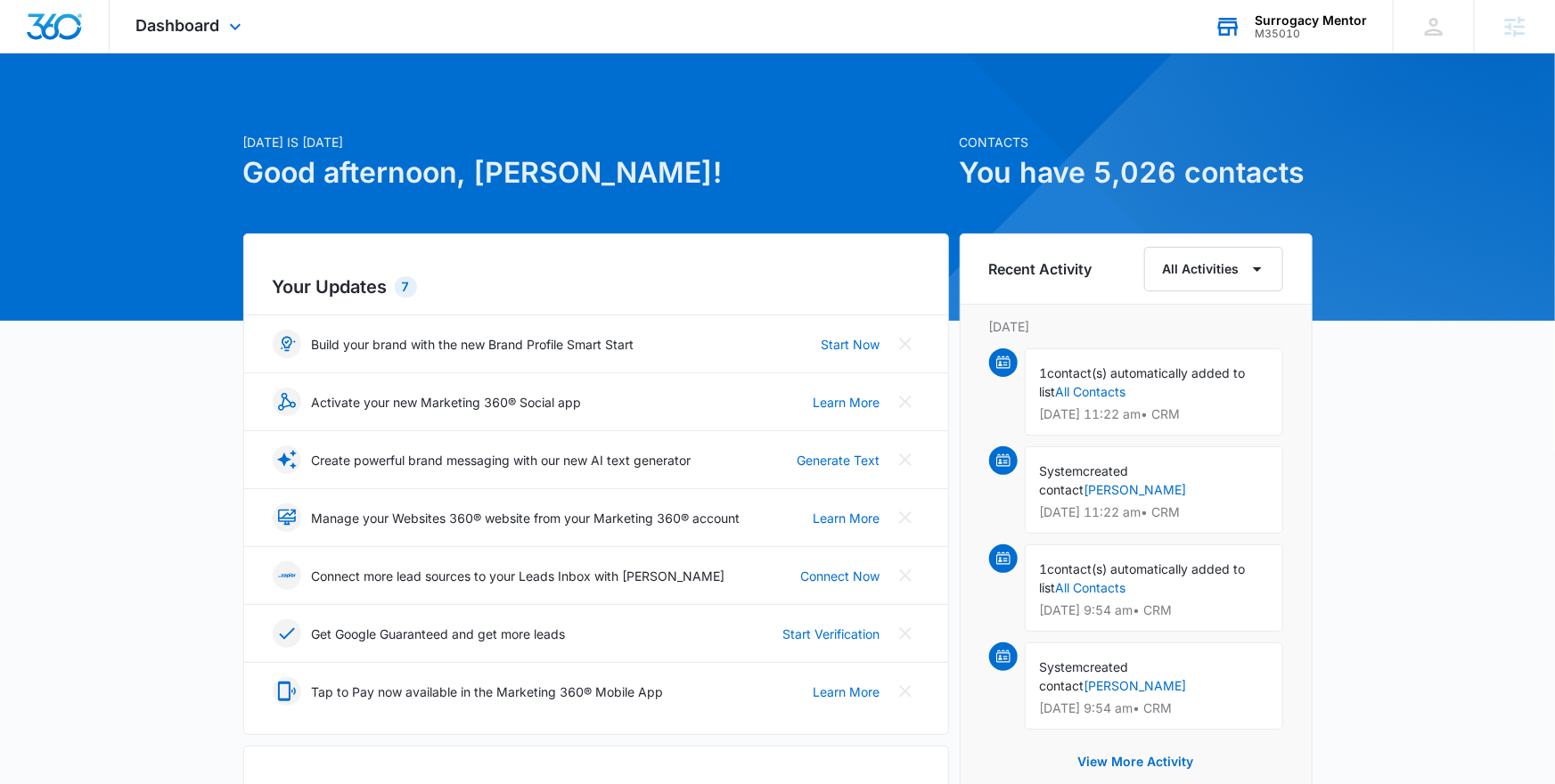
scroll to position [1370, 0]
